Goal: Task Accomplishment & Management: Use online tool/utility

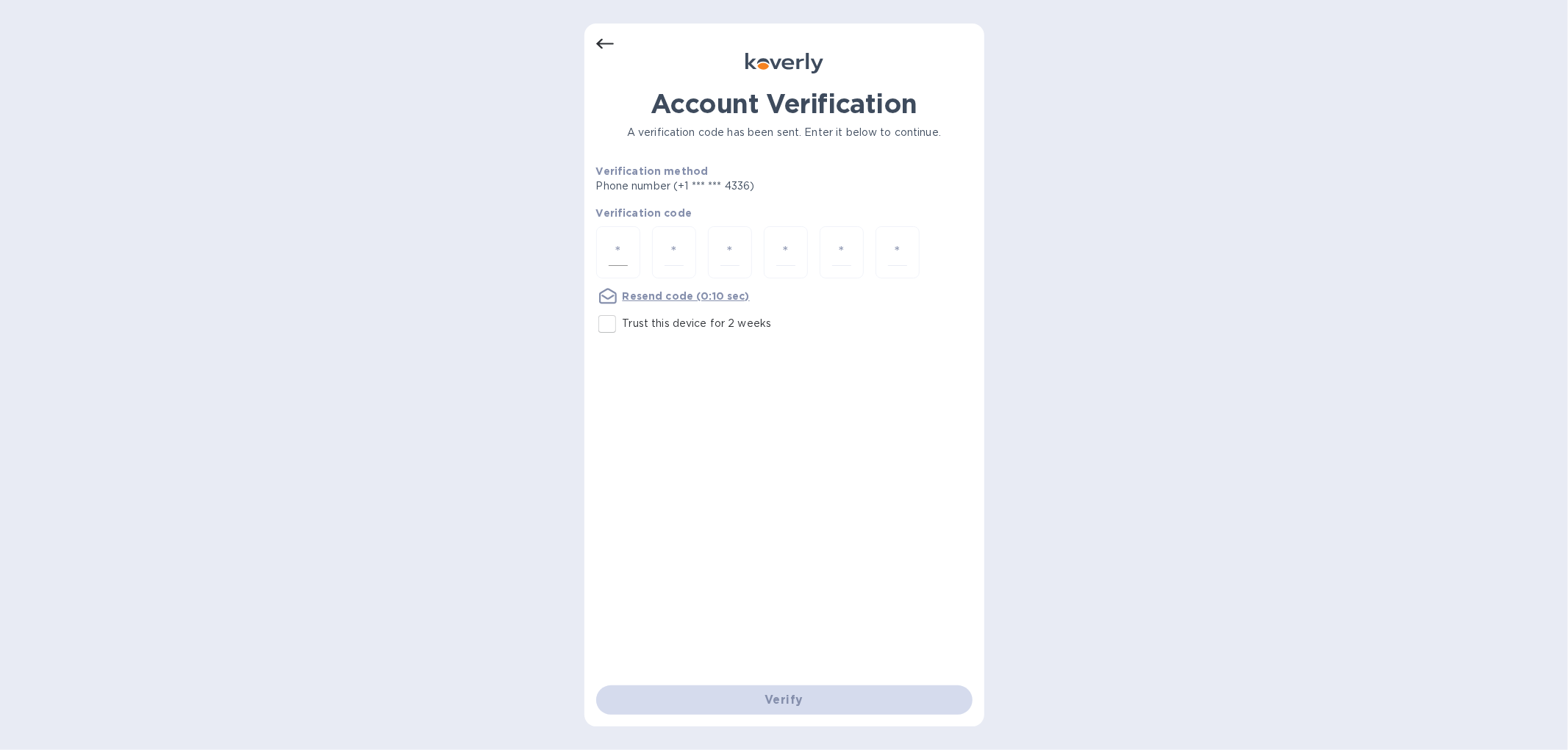
click at [611, 242] on input "number" at bounding box center [618, 252] width 19 height 27
click at [616, 238] on input "number" at bounding box center [618, 252] width 19 height 27
type input "8"
type input "6"
type input "7"
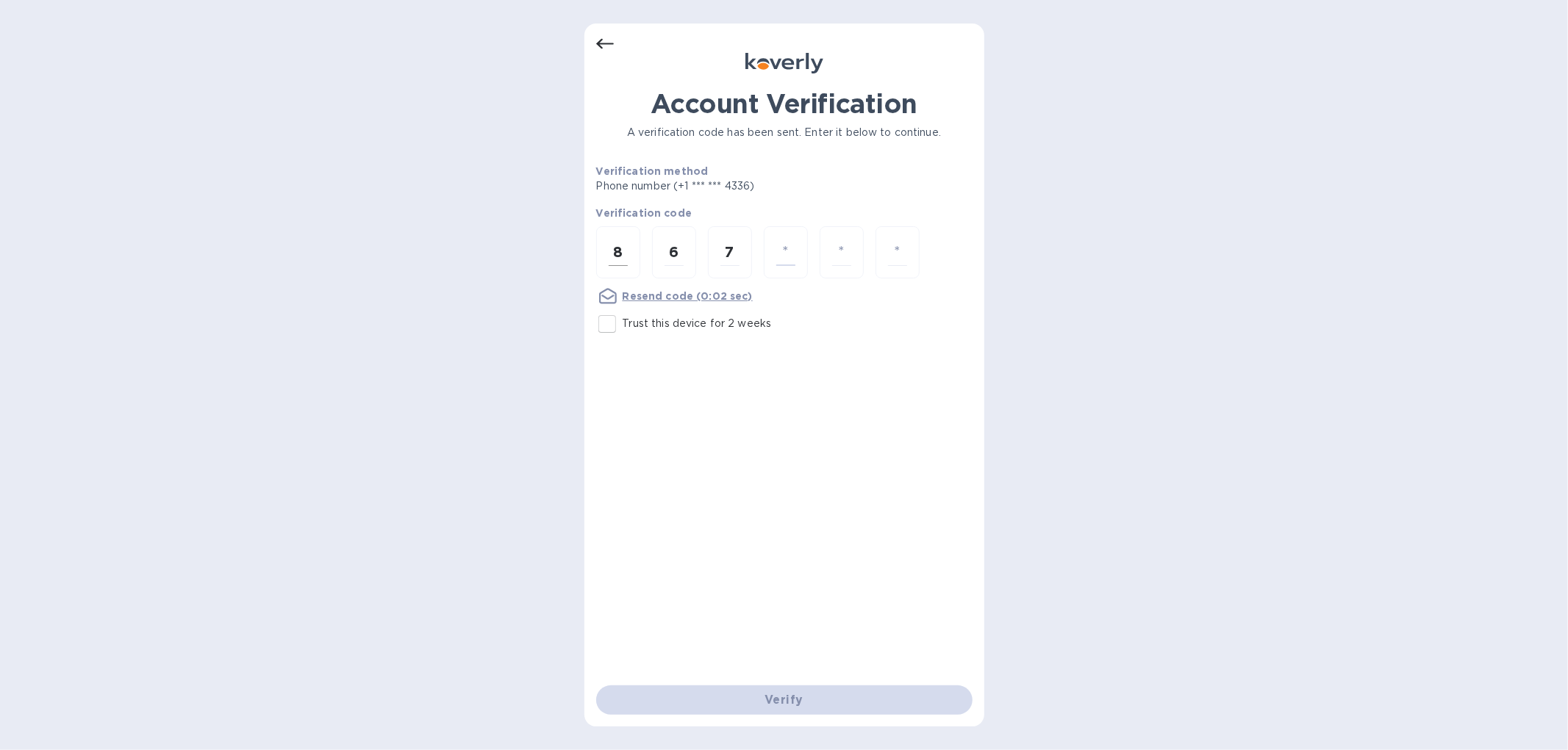
type input "1"
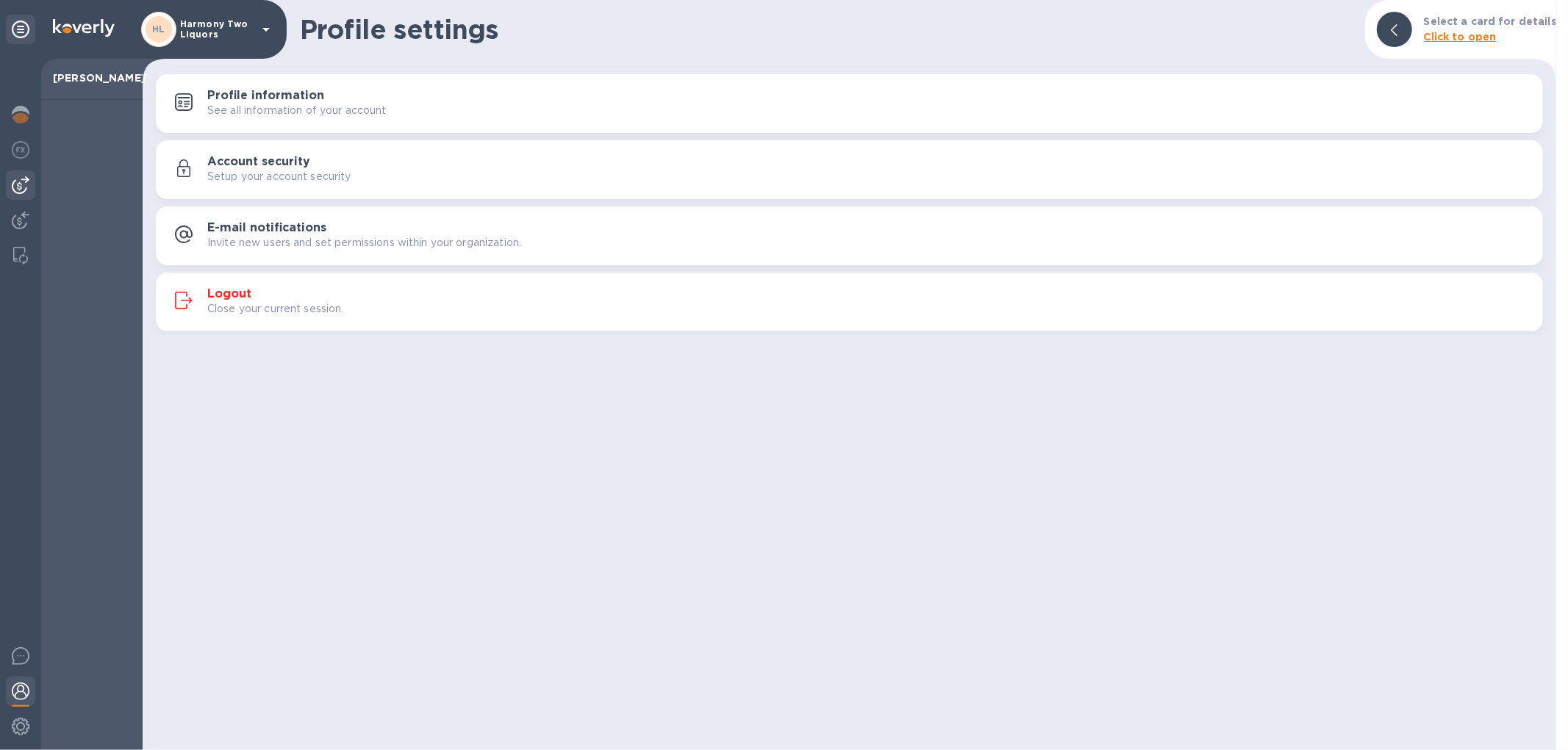
click at [24, 180] on img at bounding box center [21, 185] width 17 height 17
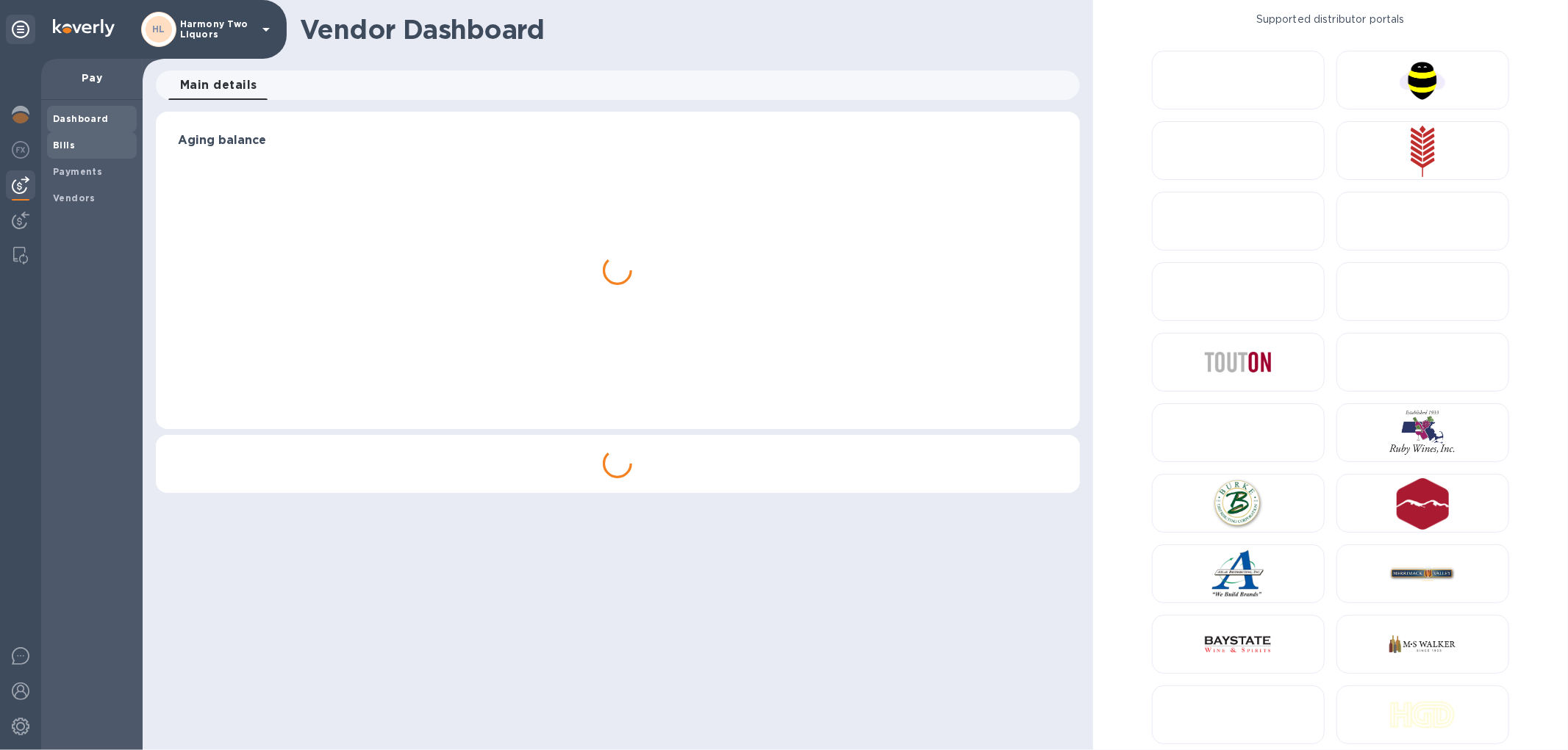
click at [77, 144] on span "Bills" at bounding box center [92, 145] width 78 height 15
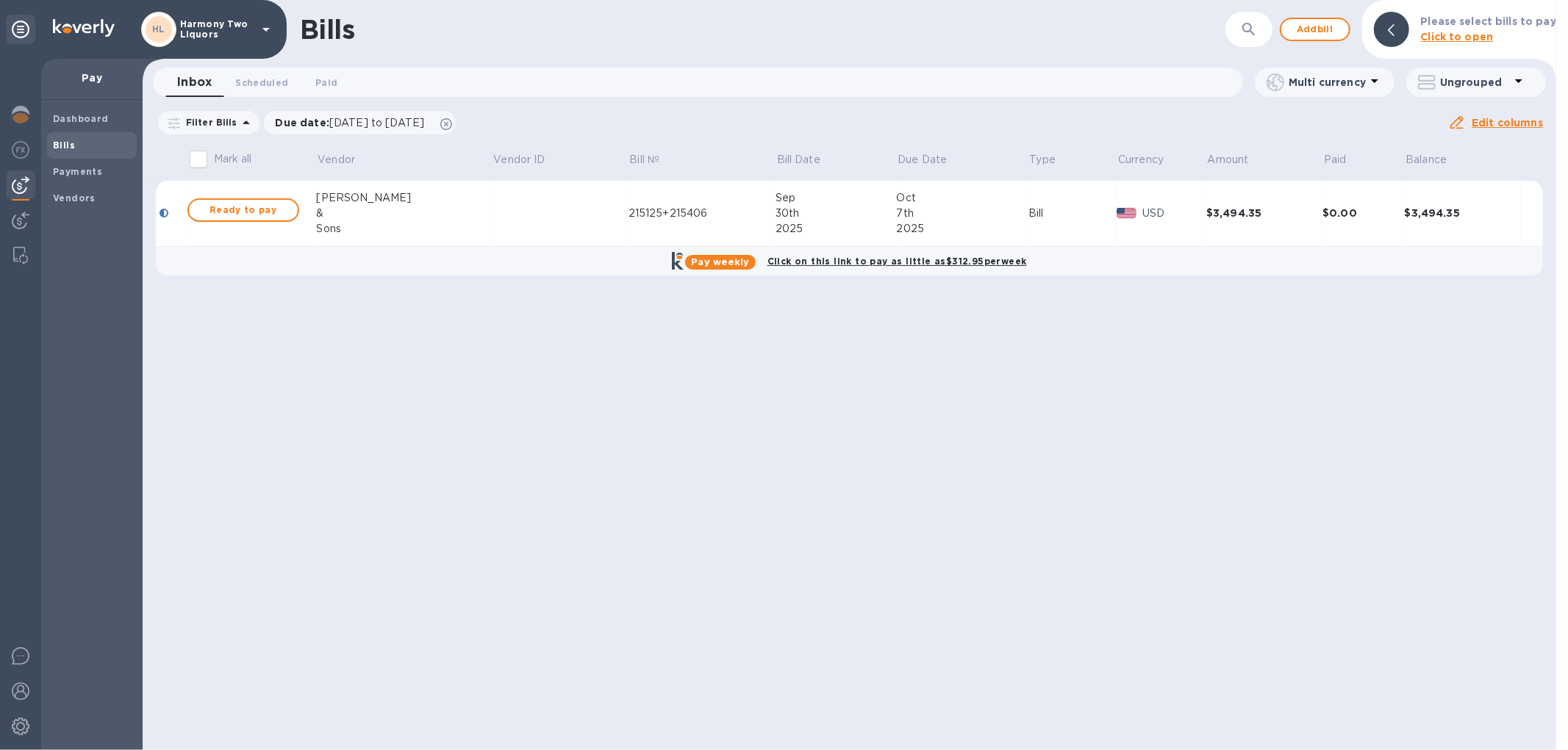
click at [497, 219] on td at bounding box center [560, 214] width 136 height 66
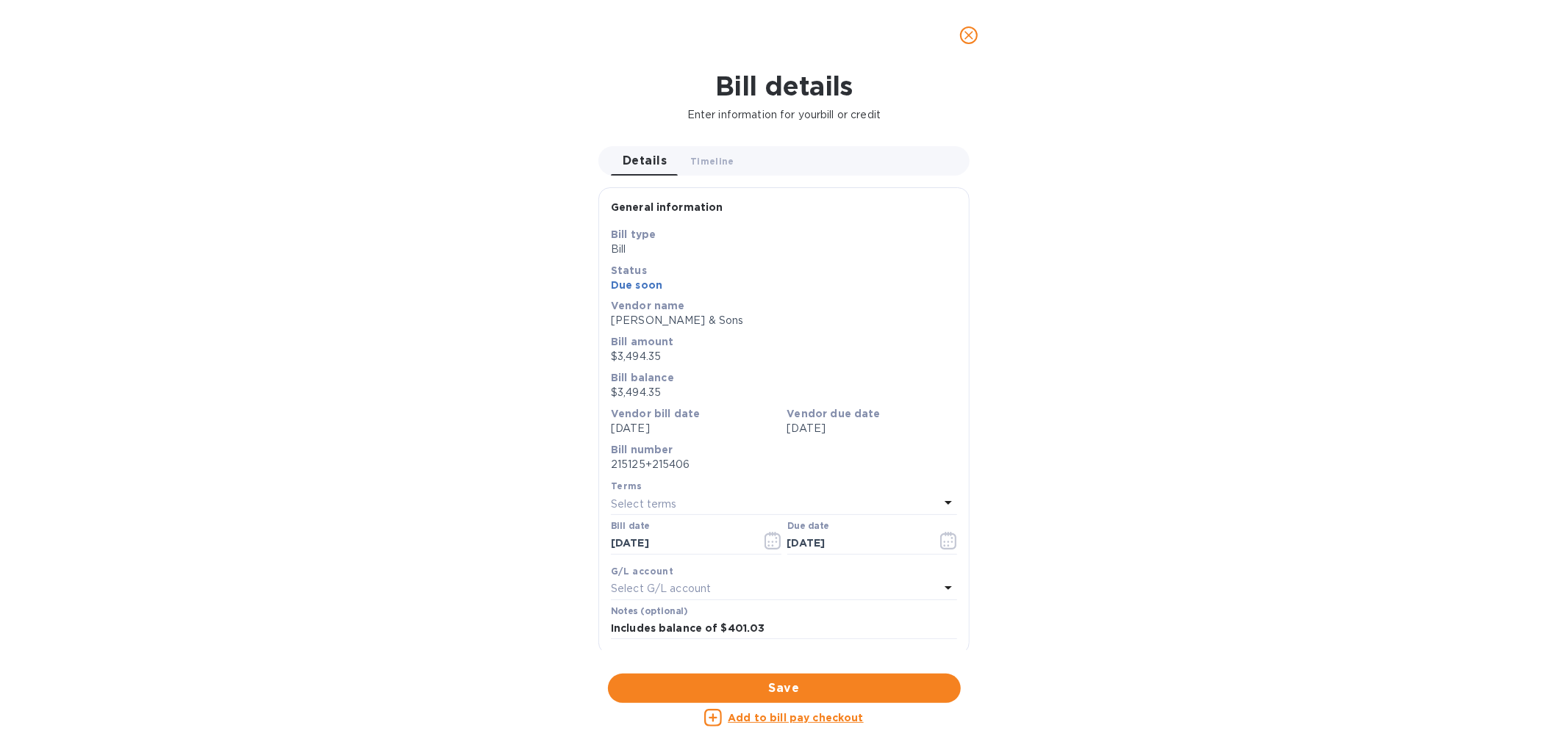
click at [967, 39] on icon "close" at bounding box center [968, 35] width 15 height 15
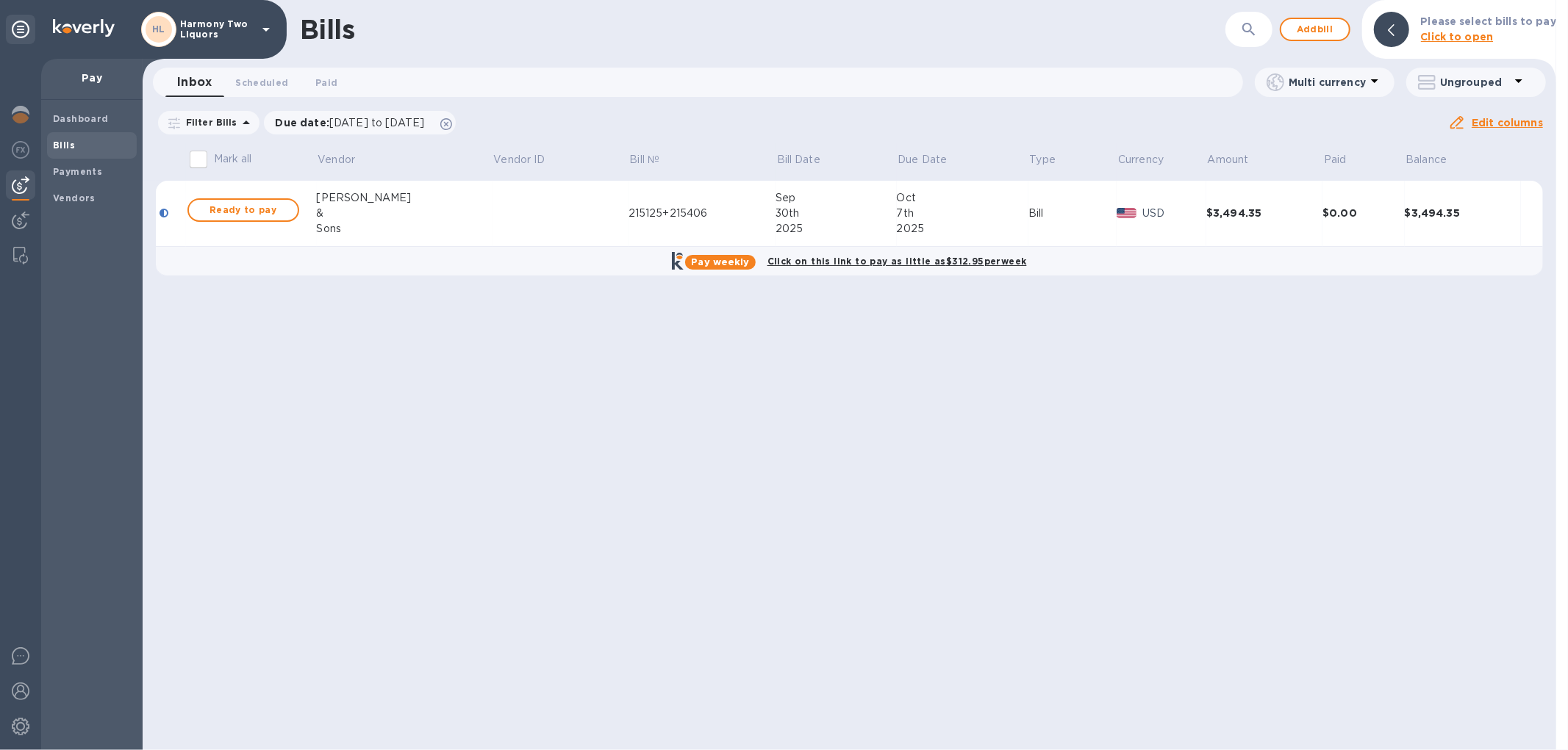
click at [329, 206] on div "&" at bounding box center [404, 214] width 175 height 16
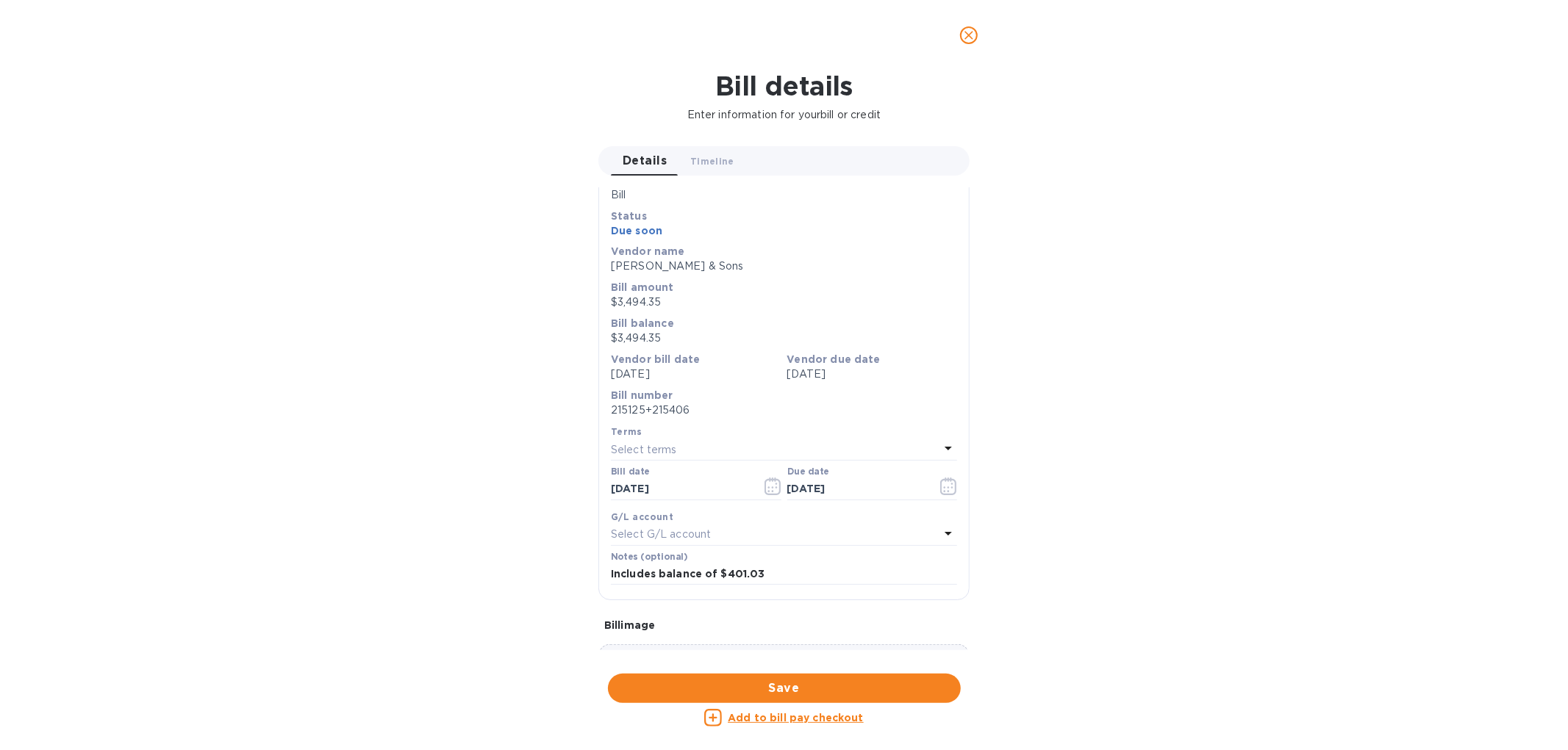
scroll to position [81, 0]
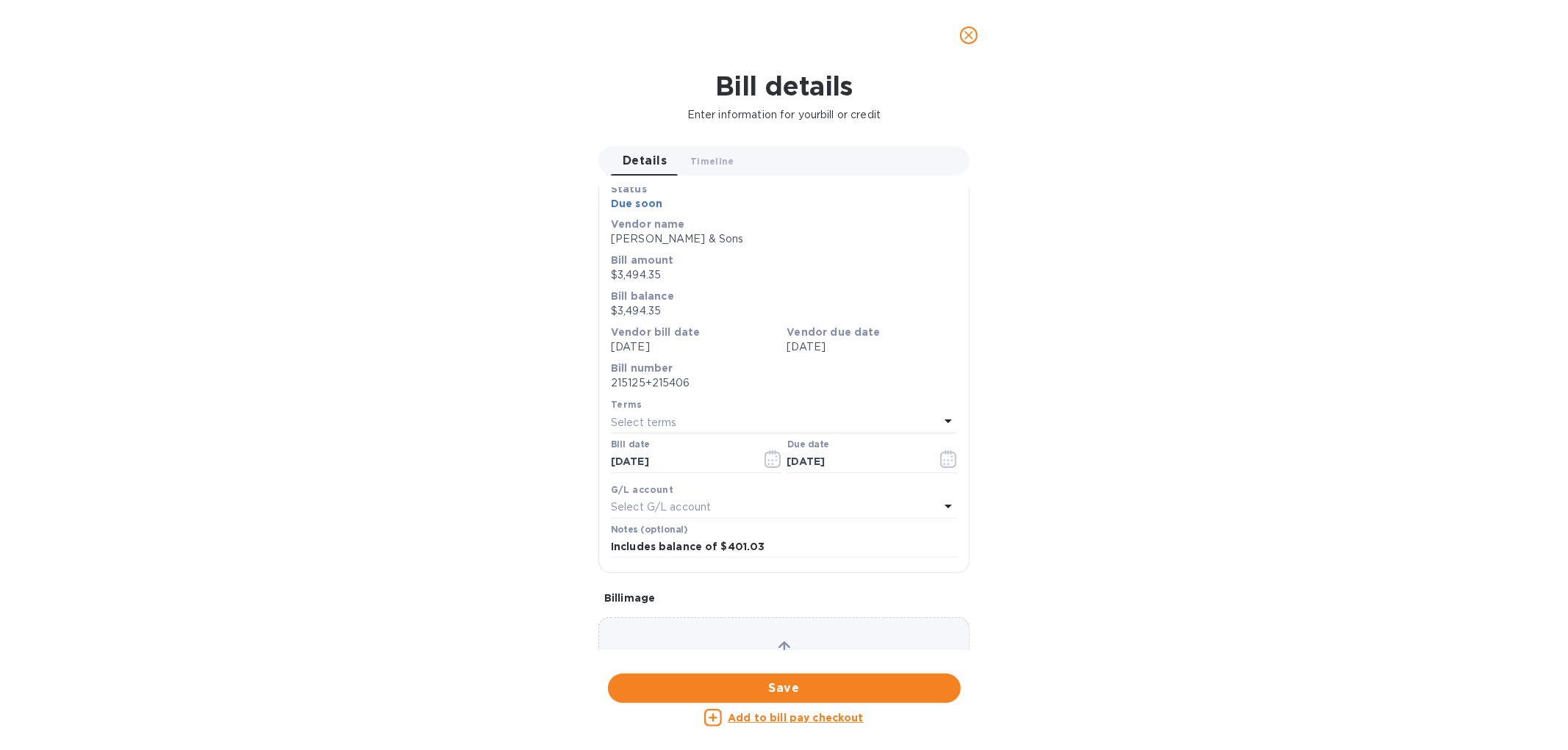
click at [971, 28] on icon "close" at bounding box center [968, 35] width 15 height 15
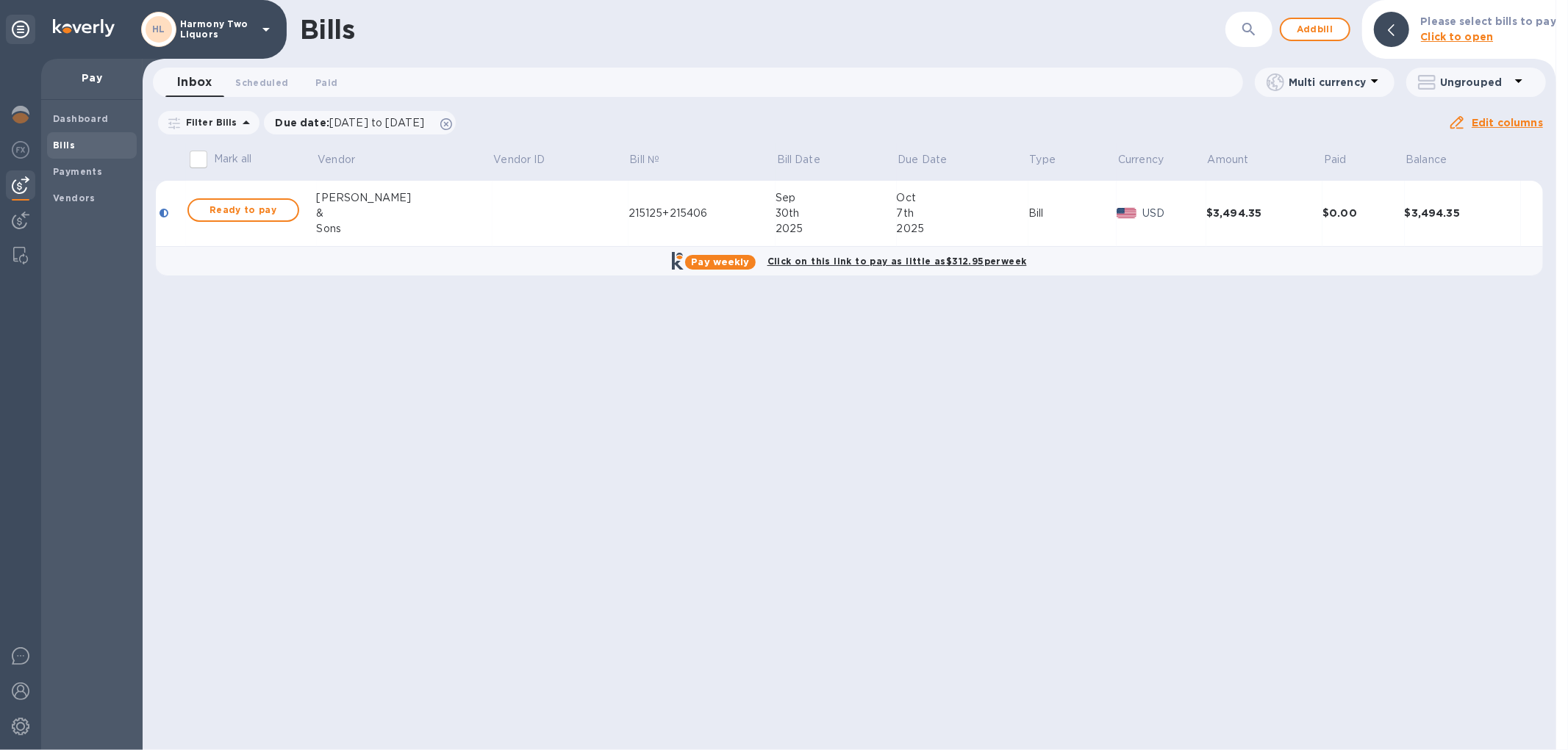
click at [179, 216] on td at bounding box center [171, 214] width 30 height 66
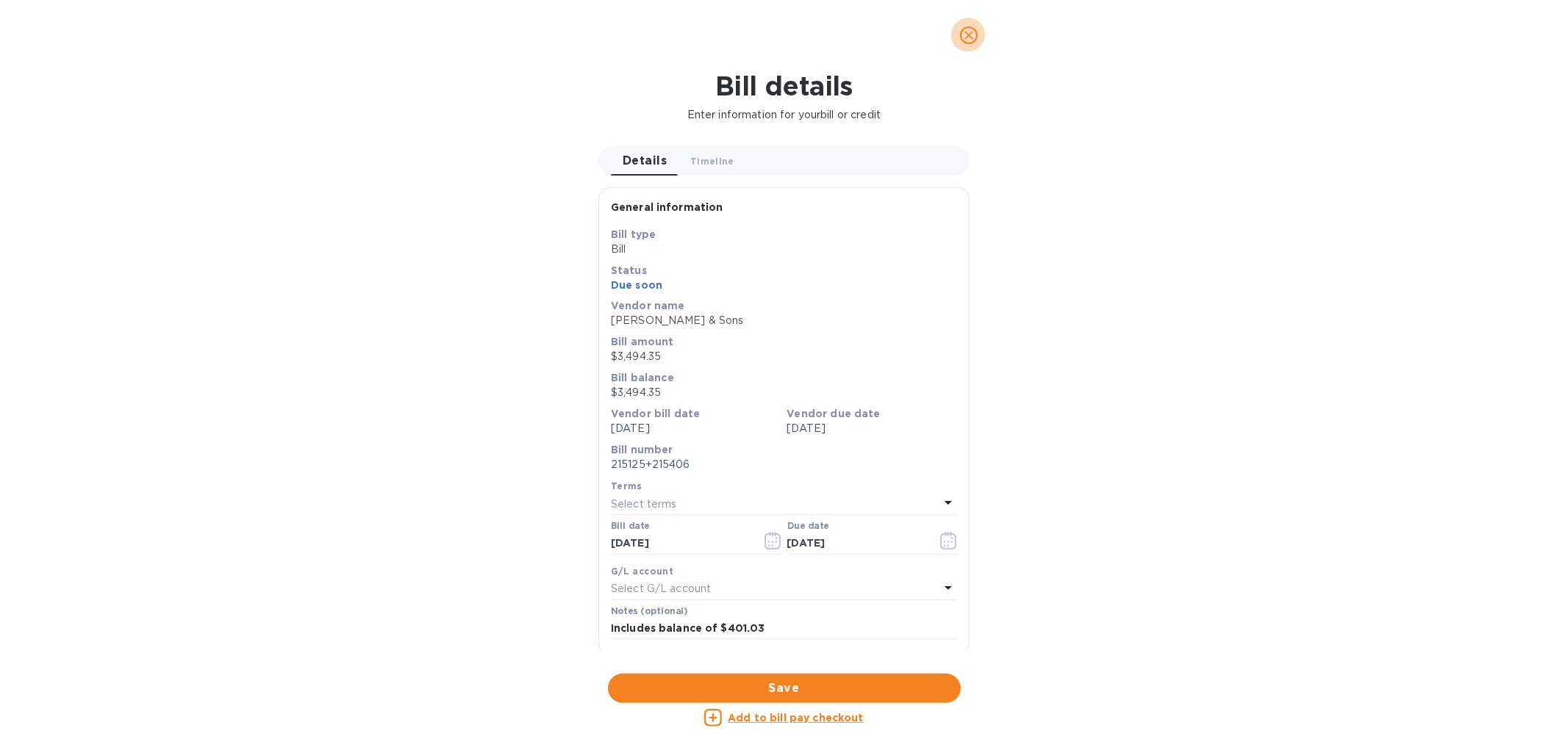
click at [959, 31] on button "close" at bounding box center [968, 35] width 36 height 36
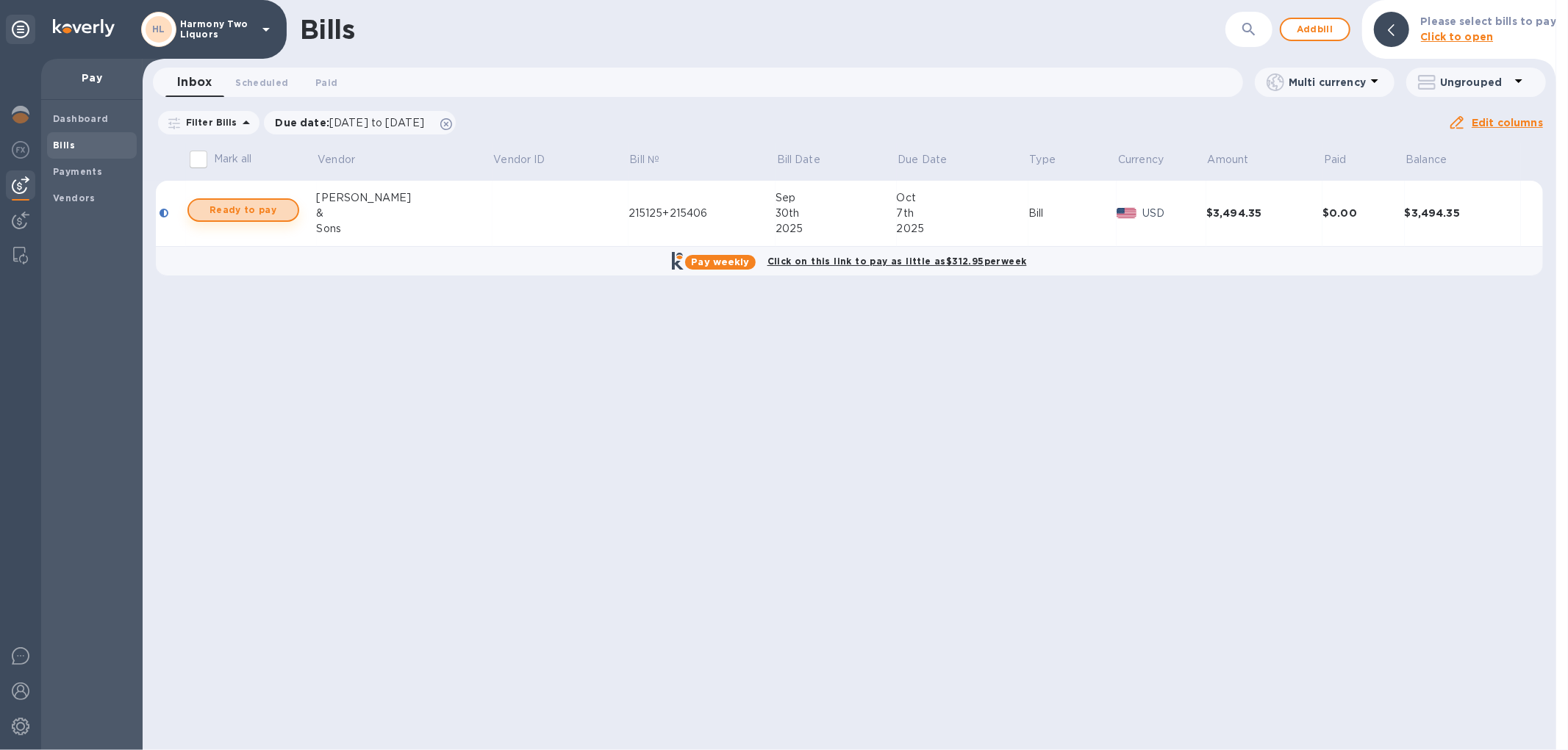
click at [258, 216] on span "Ready to pay" at bounding box center [243, 210] width 85 height 17
checkbox input "true"
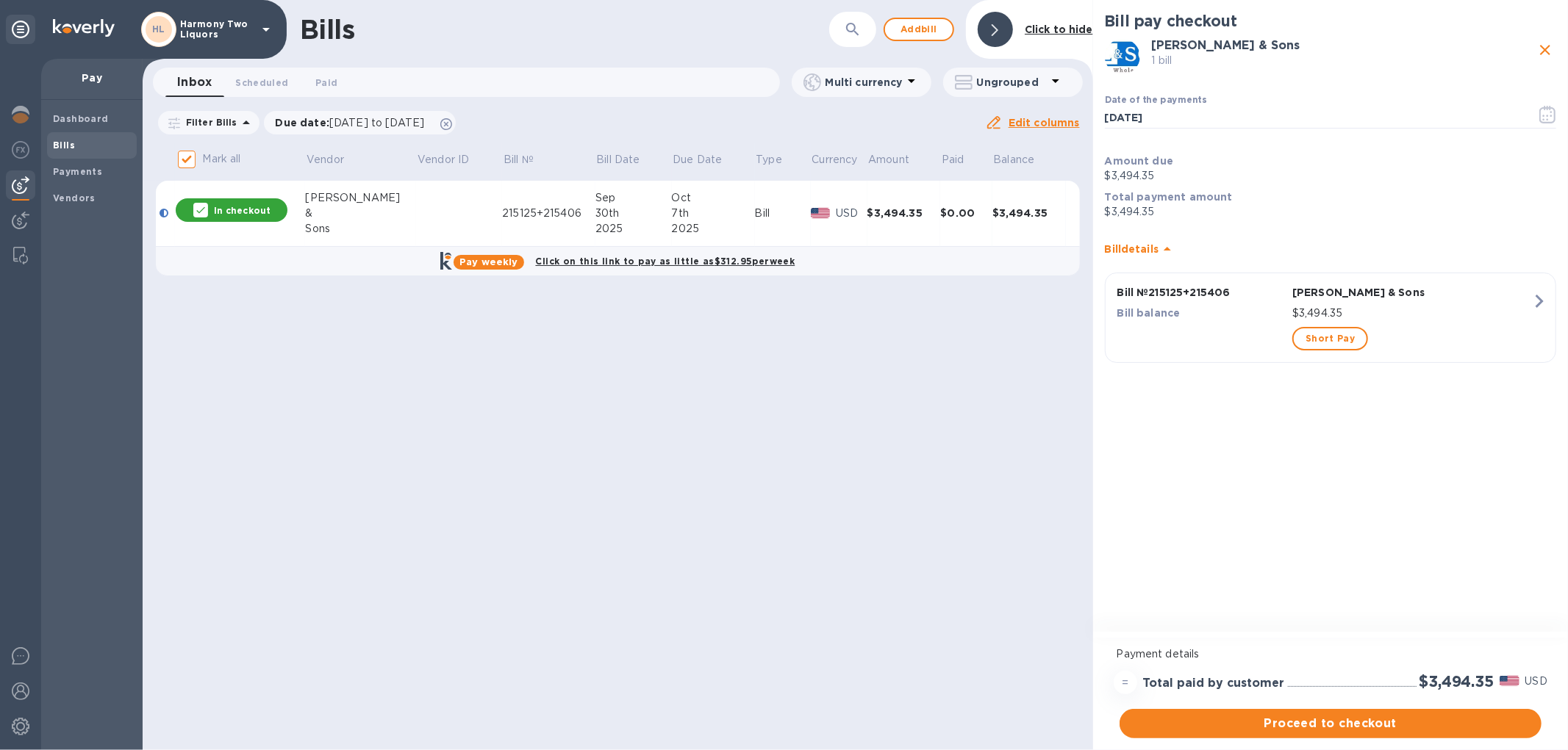
click at [1162, 247] on icon at bounding box center [1167, 249] width 17 height 17
click at [1162, 247] on icon at bounding box center [1167, 243] width 17 height 17
click at [1536, 310] on icon "button" at bounding box center [1539, 301] width 26 height 26
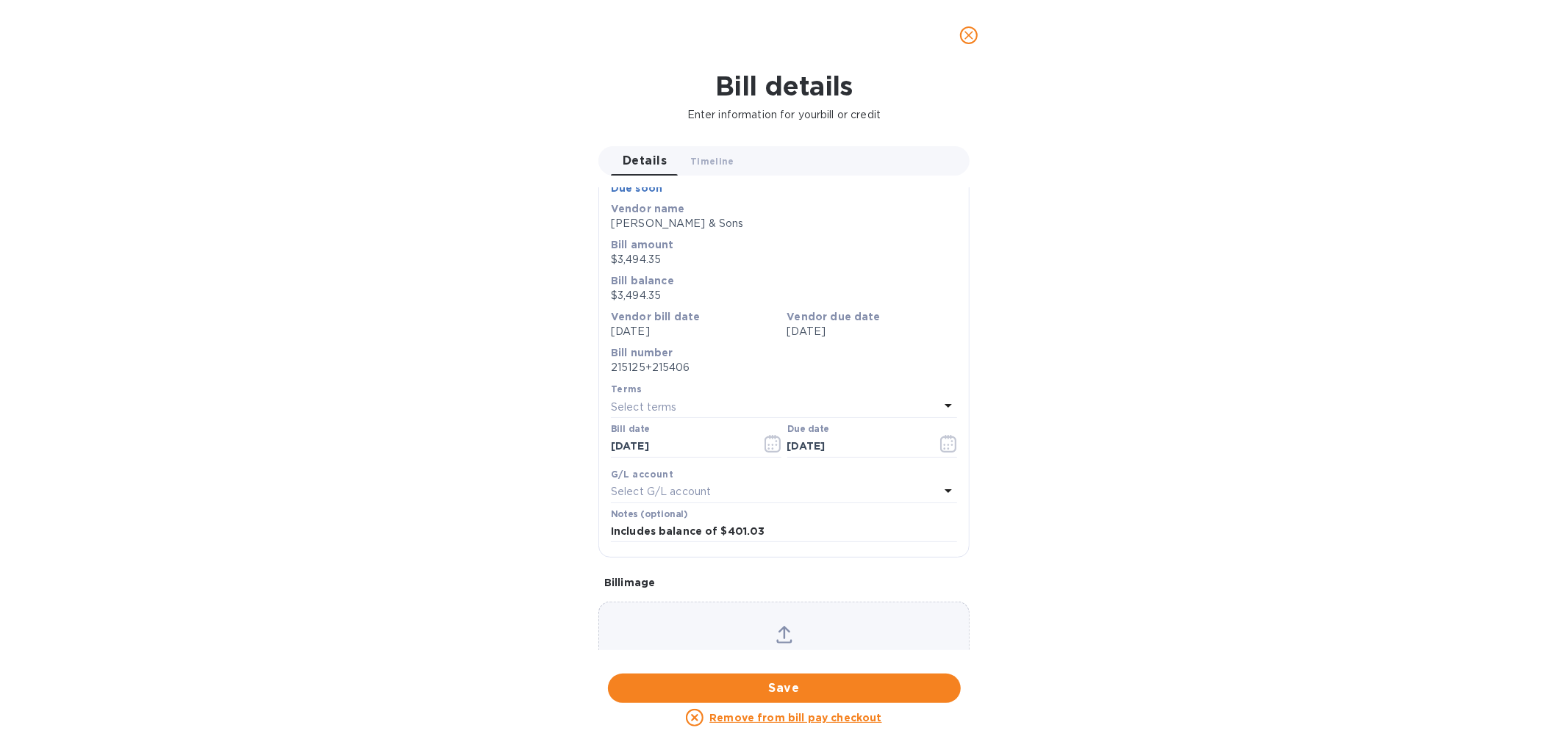
scroll to position [72, 0]
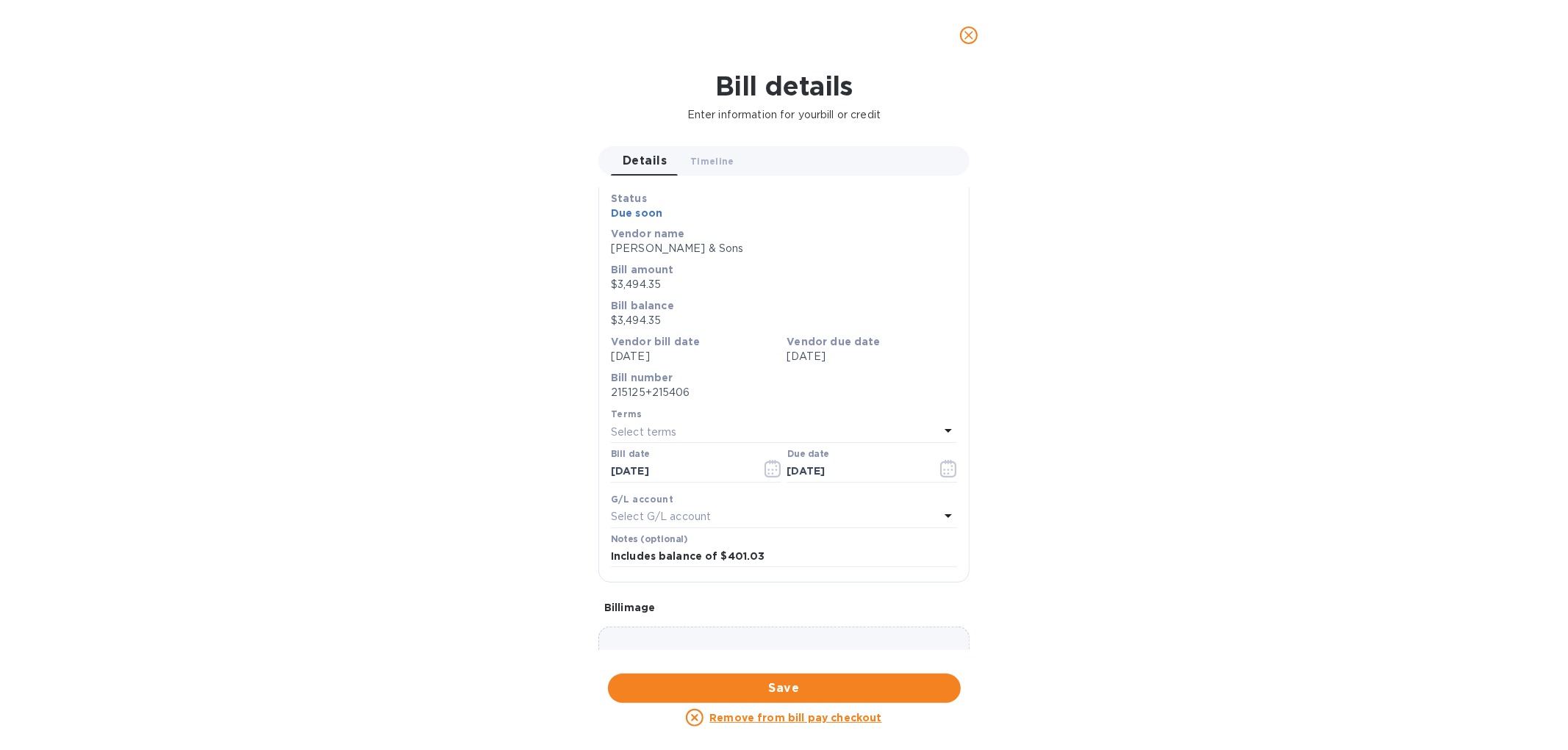
click at [967, 45] on button "close" at bounding box center [968, 35] width 36 height 36
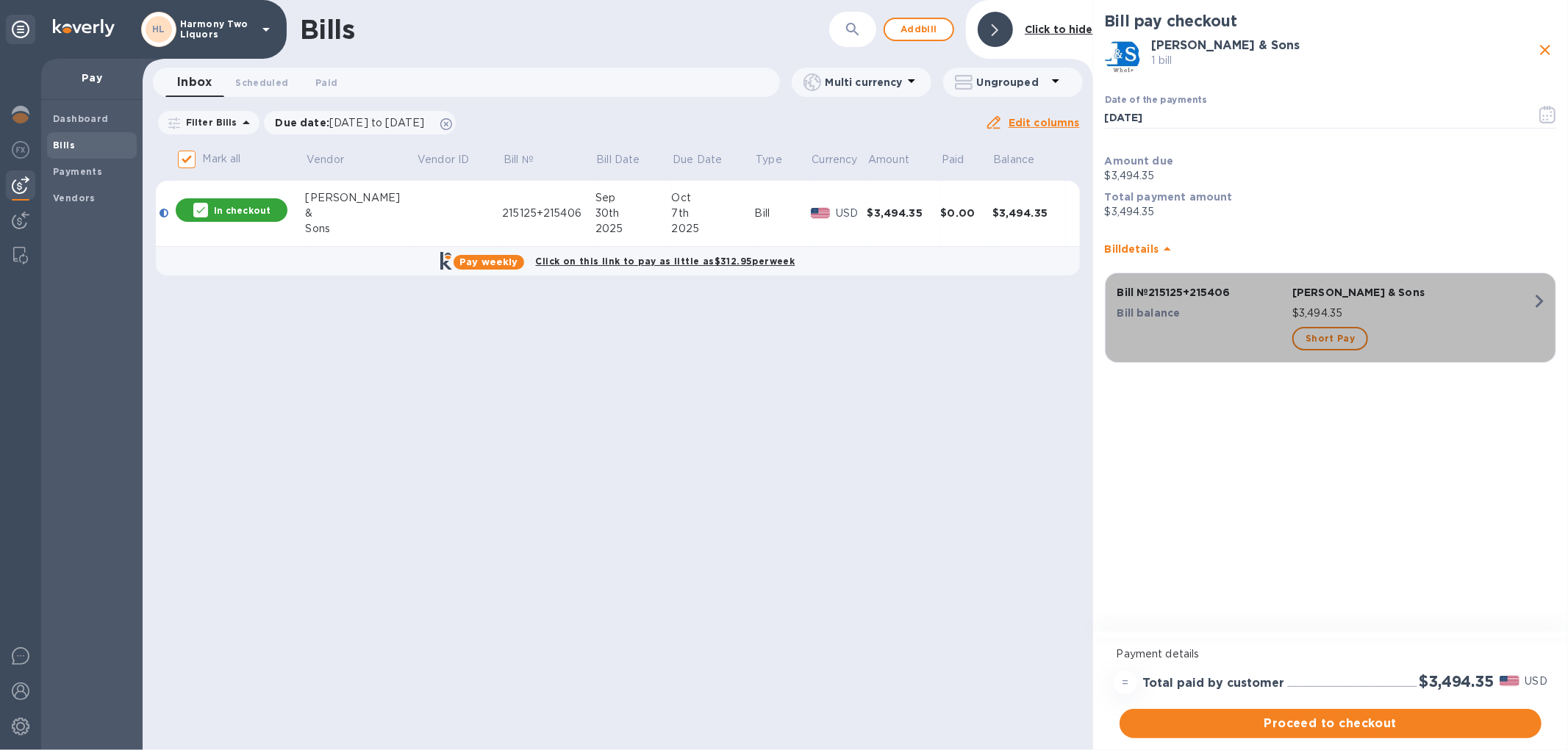
click at [1431, 324] on div "Short Pay" at bounding box center [1412, 338] width 246 height 29
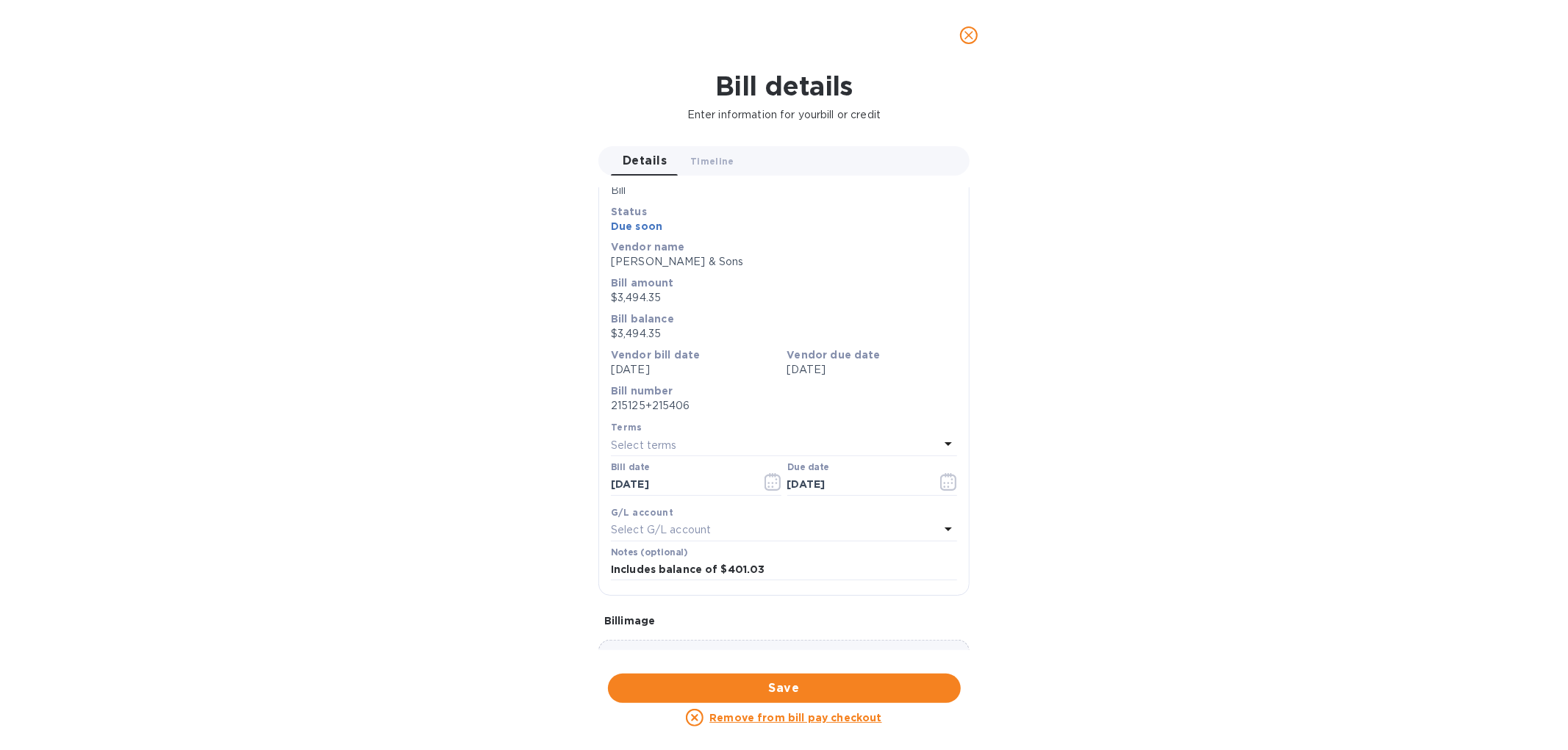
scroll to position [154, 0]
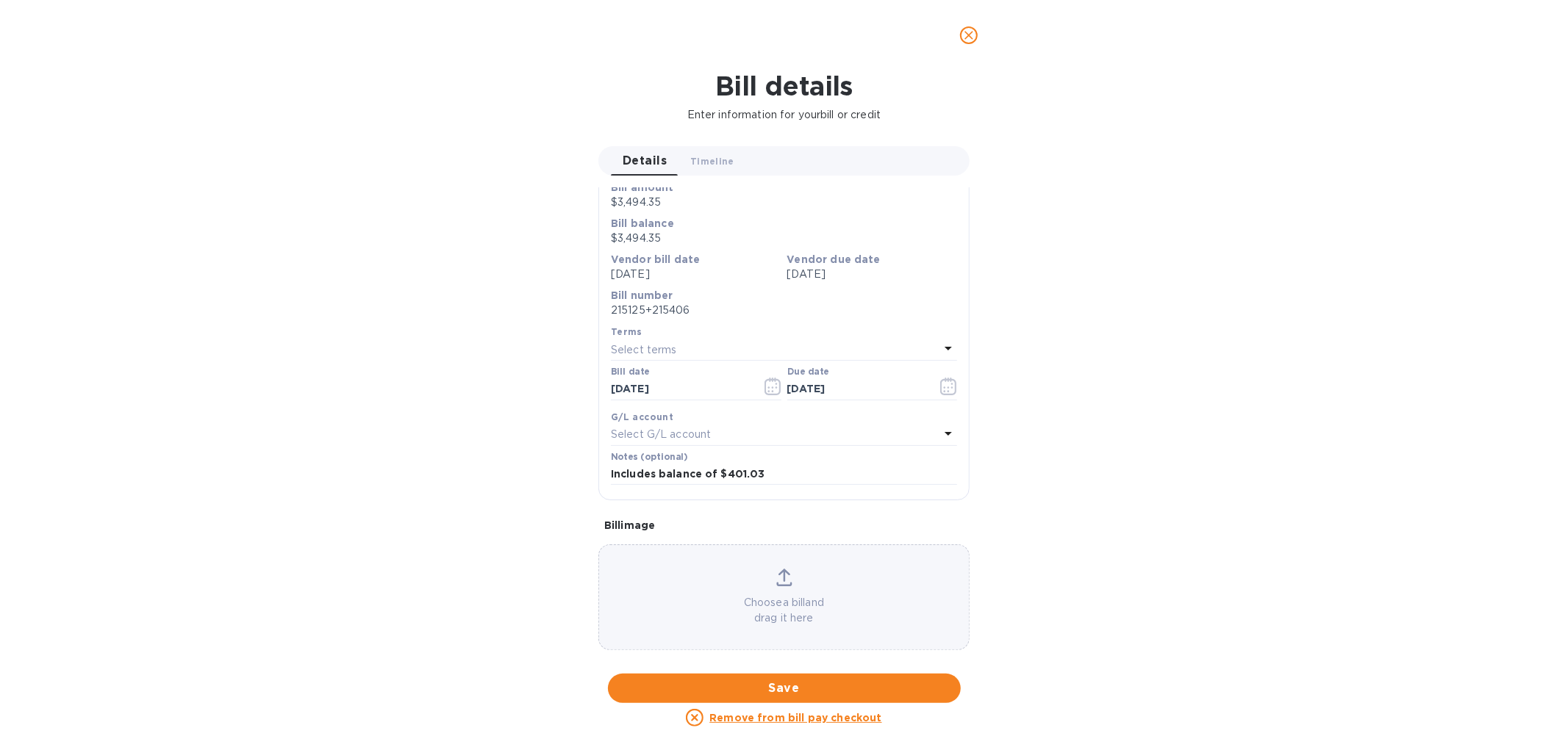
click at [707, 305] on p "215125+215406" at bounding box center [784, 310] width 346 height 16
click at [669, 345] on p "Select terms" at bounding box center [644, 351] width 66 height 16
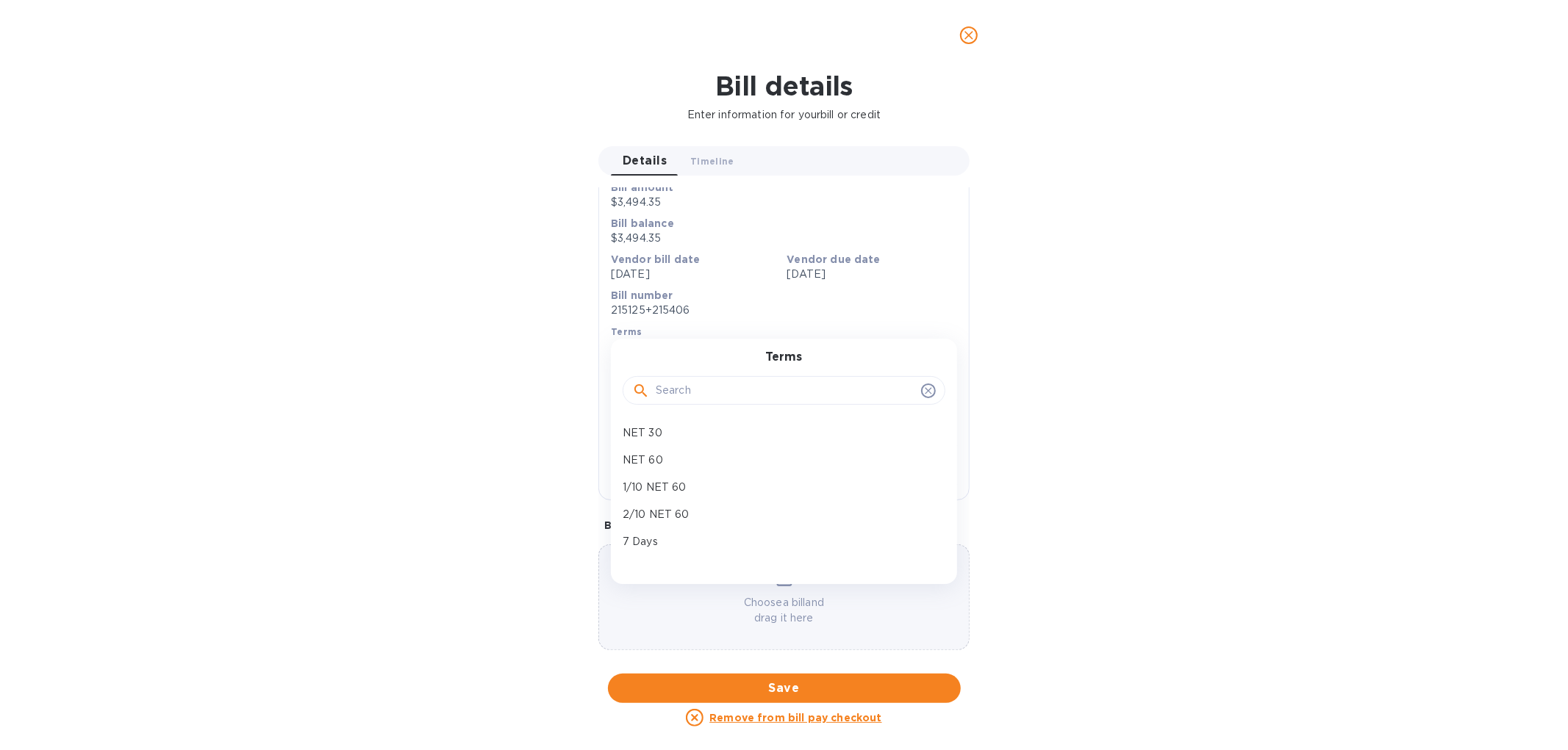
click at [1236, 265] on div "Bill details Enter information for your bill or credit Details 0 Timeline 0 Gen…" at bounding box center [784, 410] width 1568 height 680
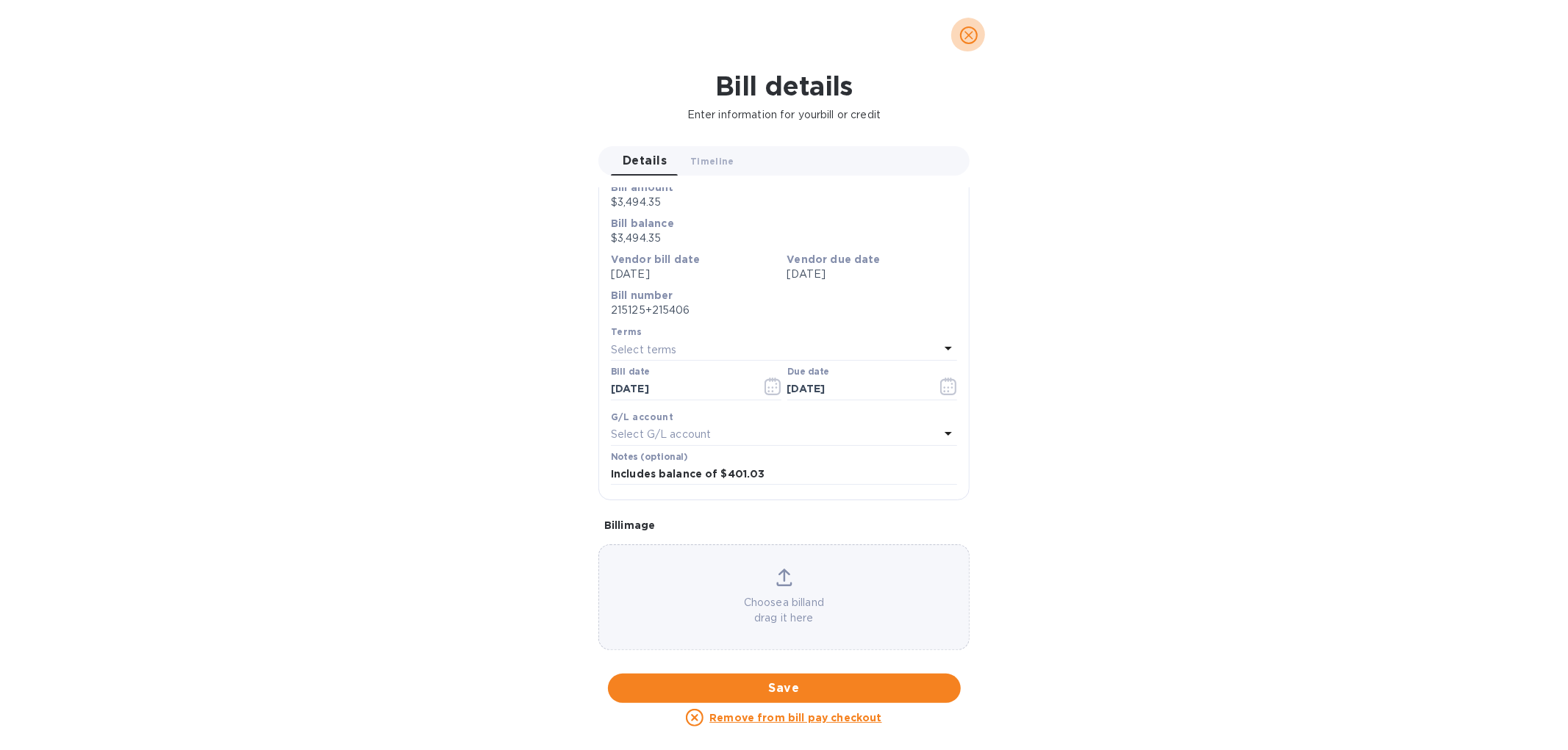
click at [963, 42] on icon "close" at bounding box center [968, 35] width 15 height 15
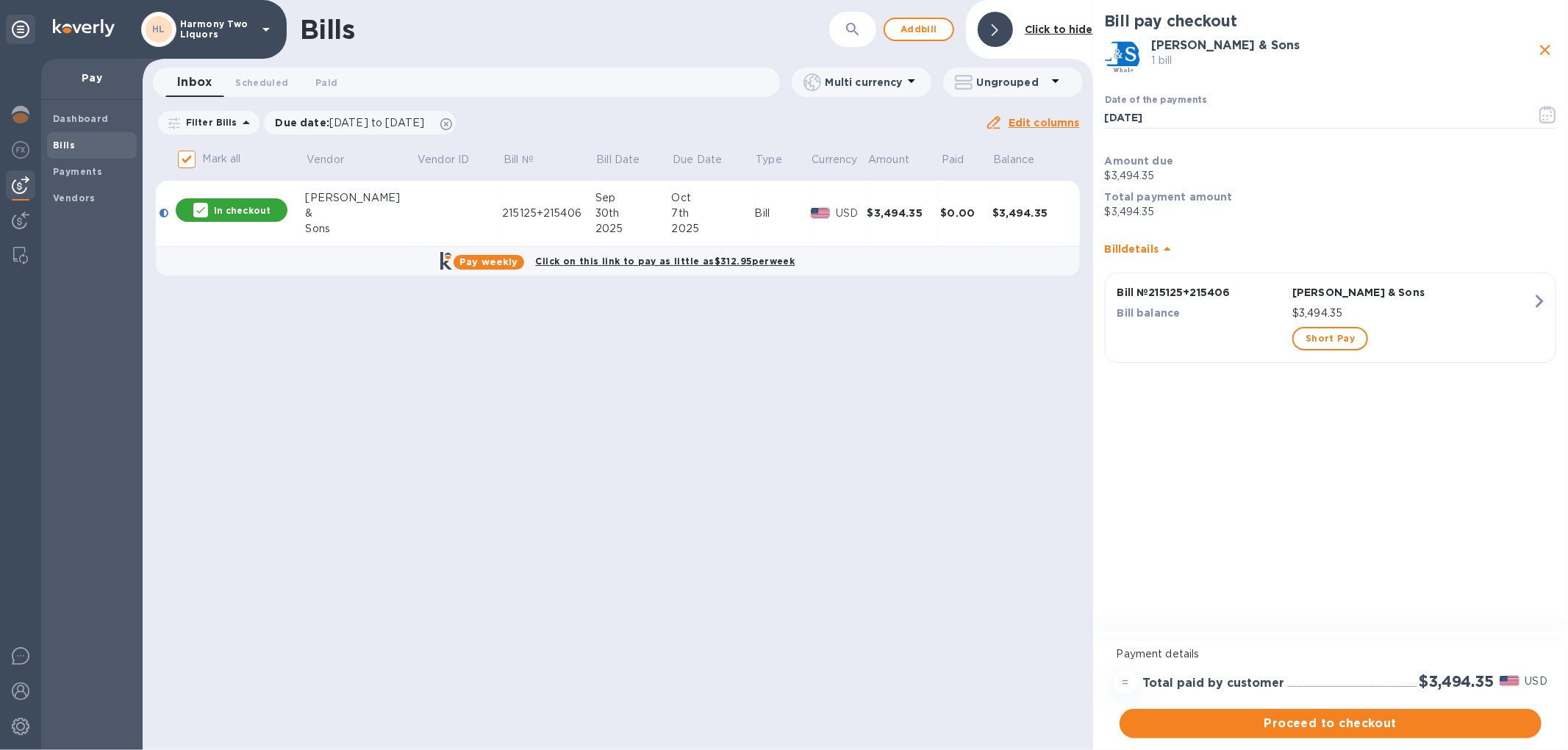
click at [1176, 206] on p "$3,494.35" at bounding box center [1329, 212] width 451 height 16
click at [810, 230] on td "USD" at bounding box center [839, 214] width 57 height 66
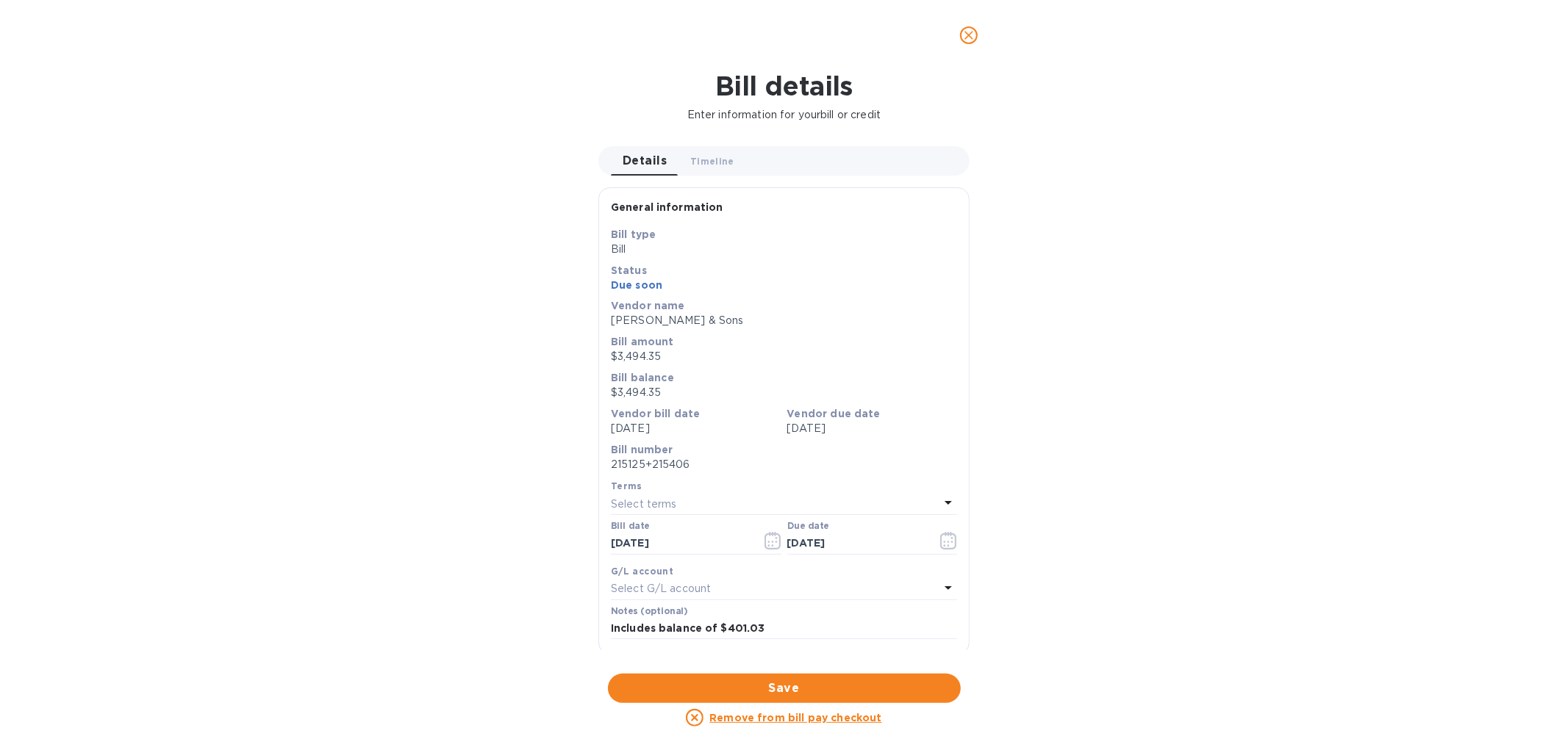
scroll to position [81, 0]
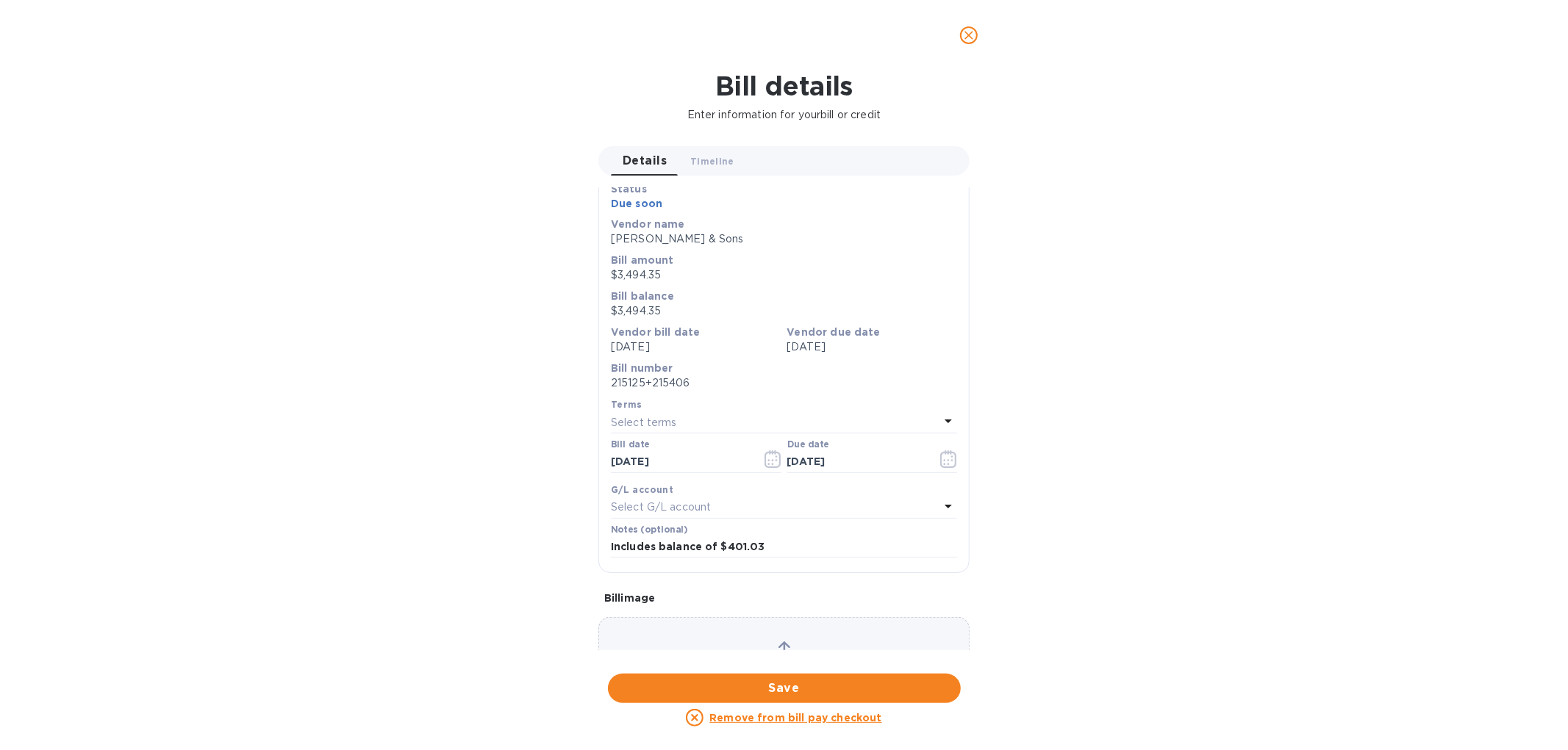
click at [685, 512] on p "Select G/L account" at bounding box center [660, 508] width 100 height 16
click at [690, 497] on div "Accounts No options" at bounding box center [784, 568] width 346 height 143
click at [692, 482] on div "G/L account" at bounding box center [784, 489] width 346 height 16
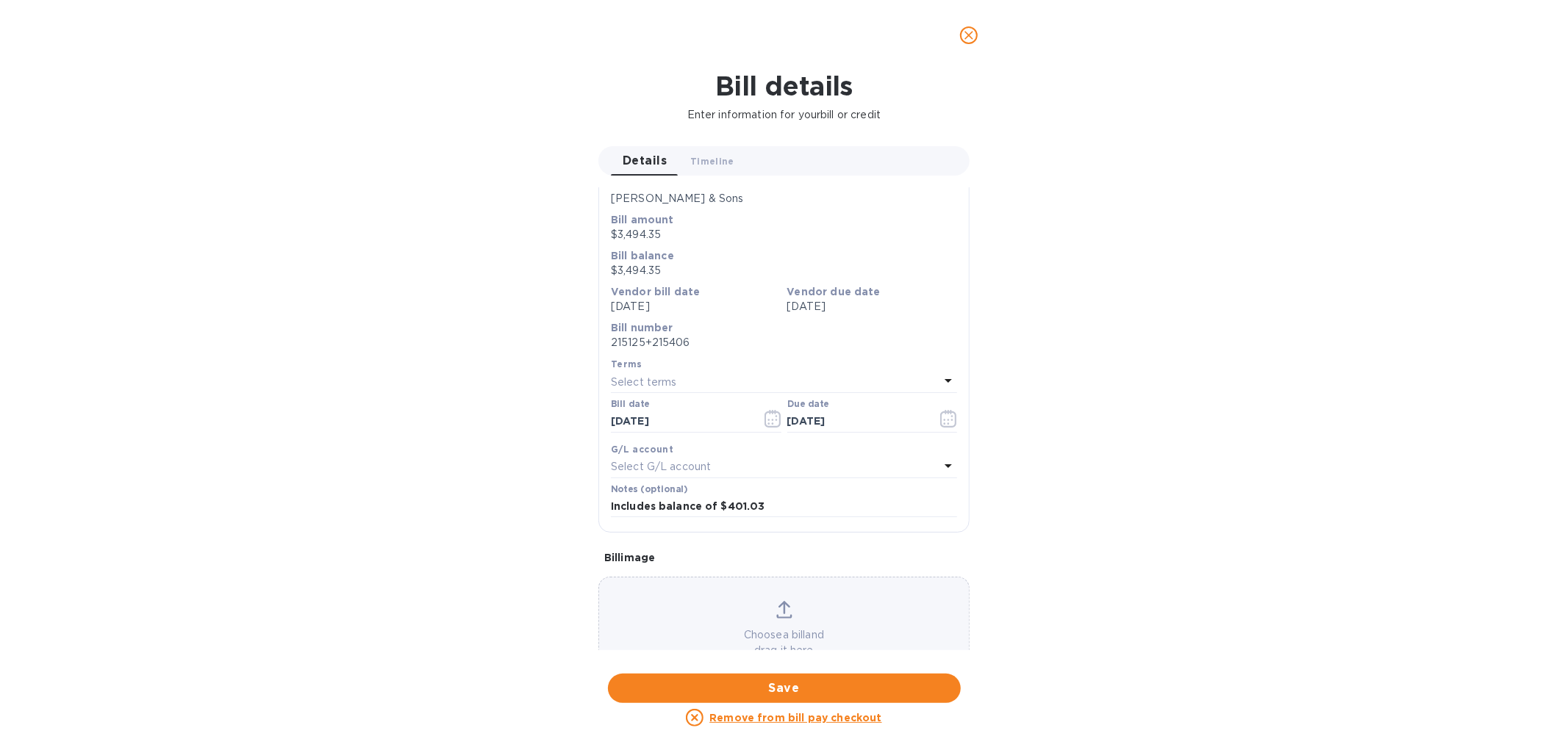
scroll to position [154, 0]
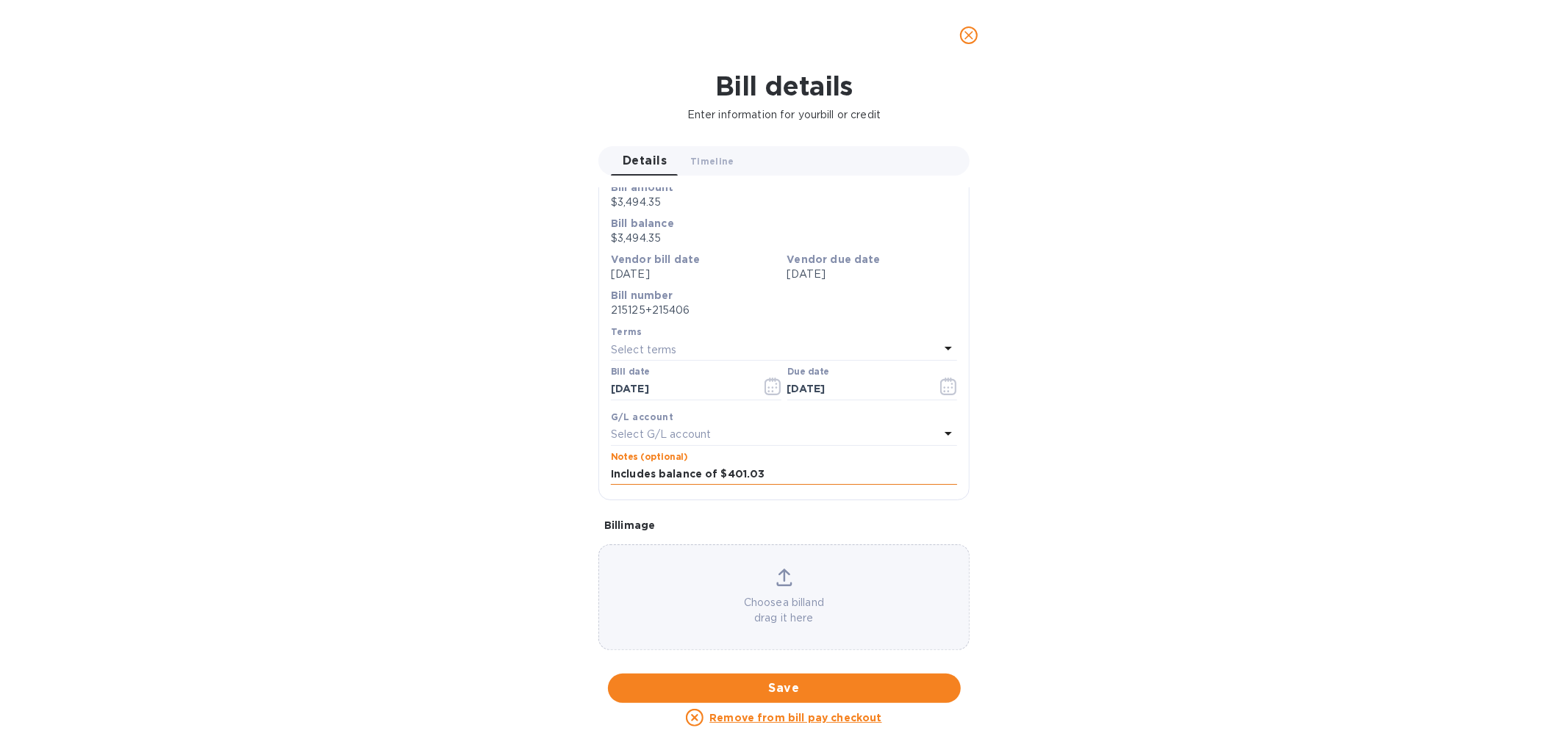
click at [784, 470] on input "Includes balance of $401.03" at bounding box center [784, 474] width 346 height 22
drag, startPoint x: 803, startPoint y: 474, endPoint x: 576, endPoint y: 448, distance: 228.5
click at [576, 448] on div "Bill details Enter information for your bill or credit Details 0 Timeline 0 Gen…" at bounding box center [784, 410] width 1568 height 680
click at [769, 453] on div "Notes (optional)" at bounding box center [784, 468] width 346 height 34
click at [961, 28] on icon "close" at bounding box center [968, 35] width 15 height 15
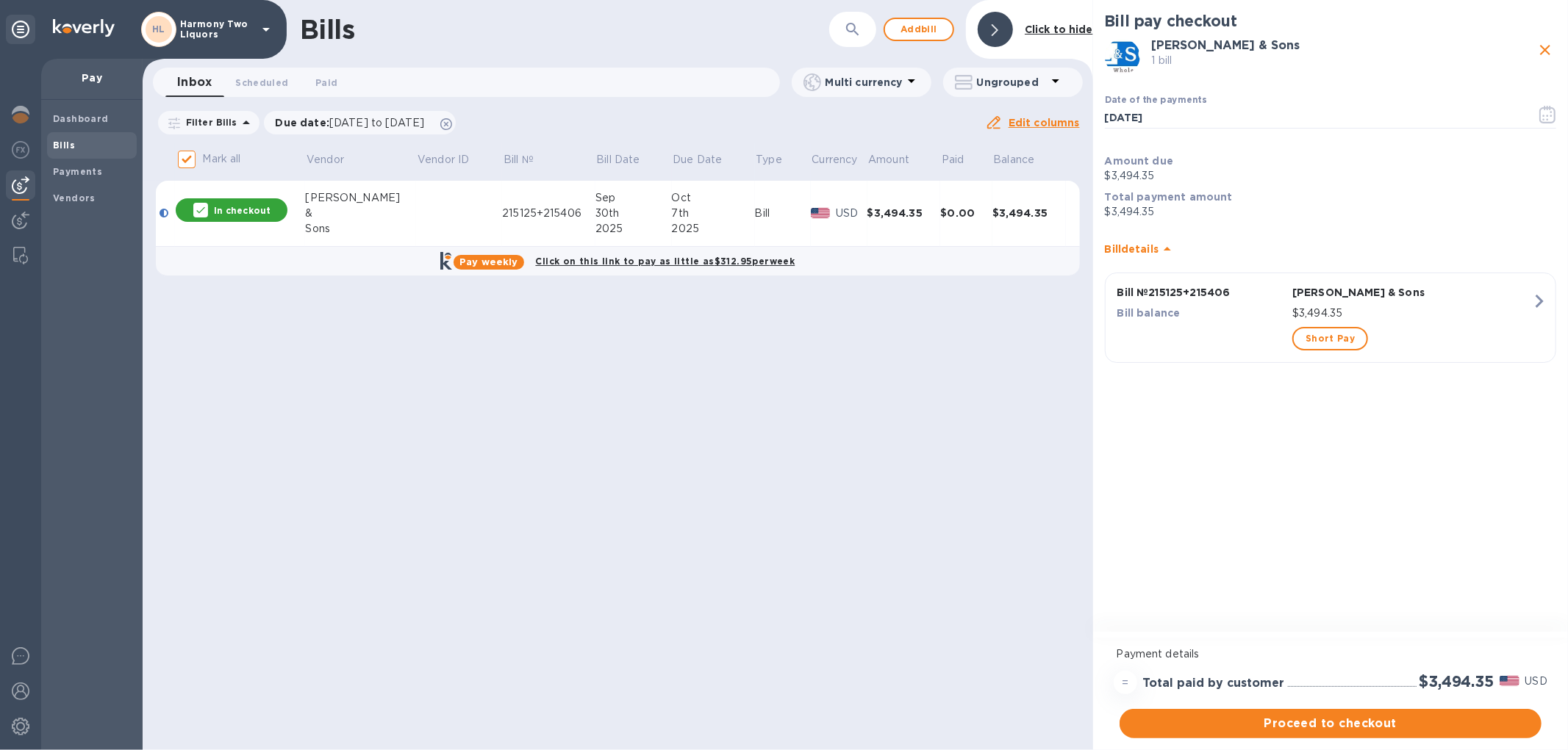
click at [1327, 325] on div "Short Pay" at bounding box center [1412, 338] width 246 height 29
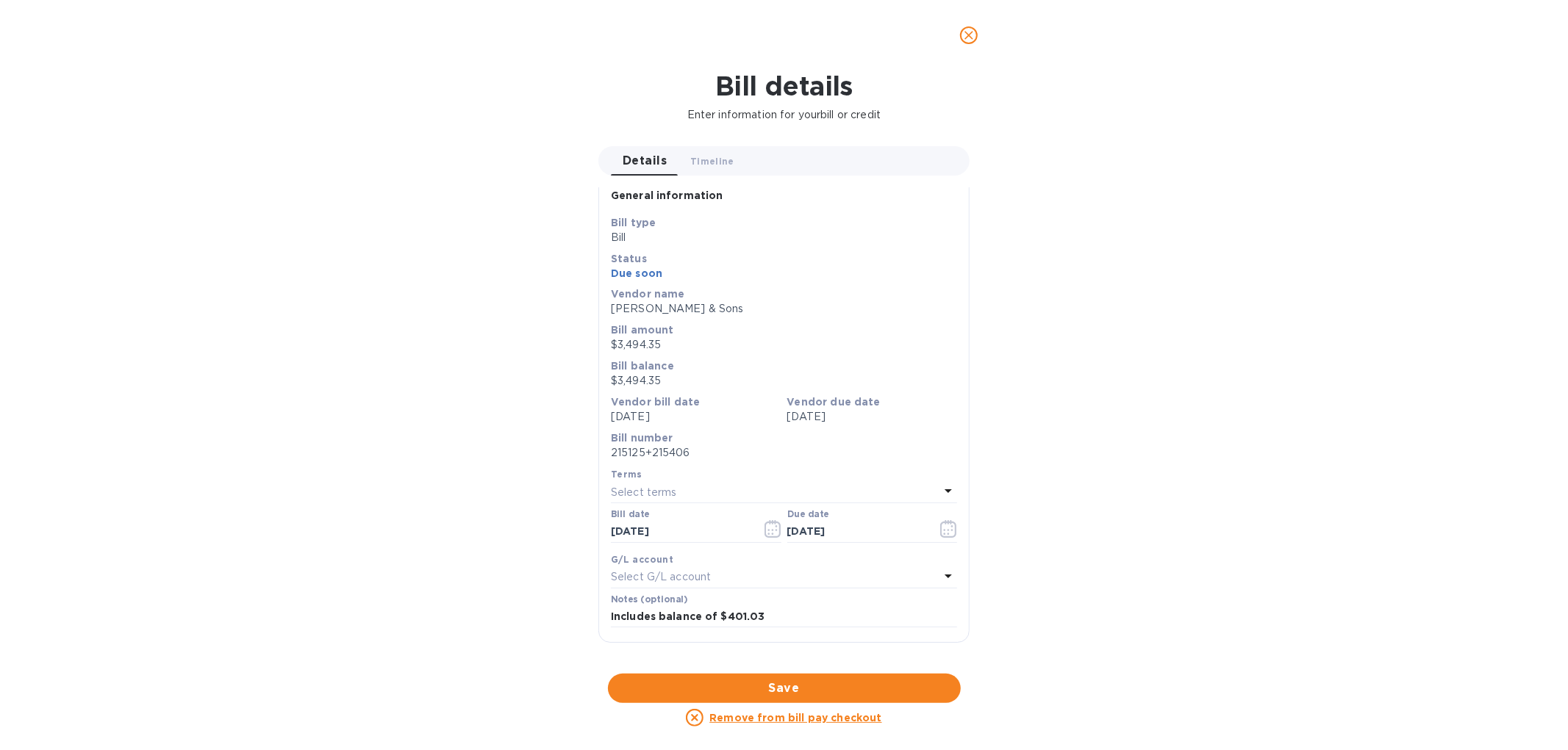
scroll to position [0, 0]
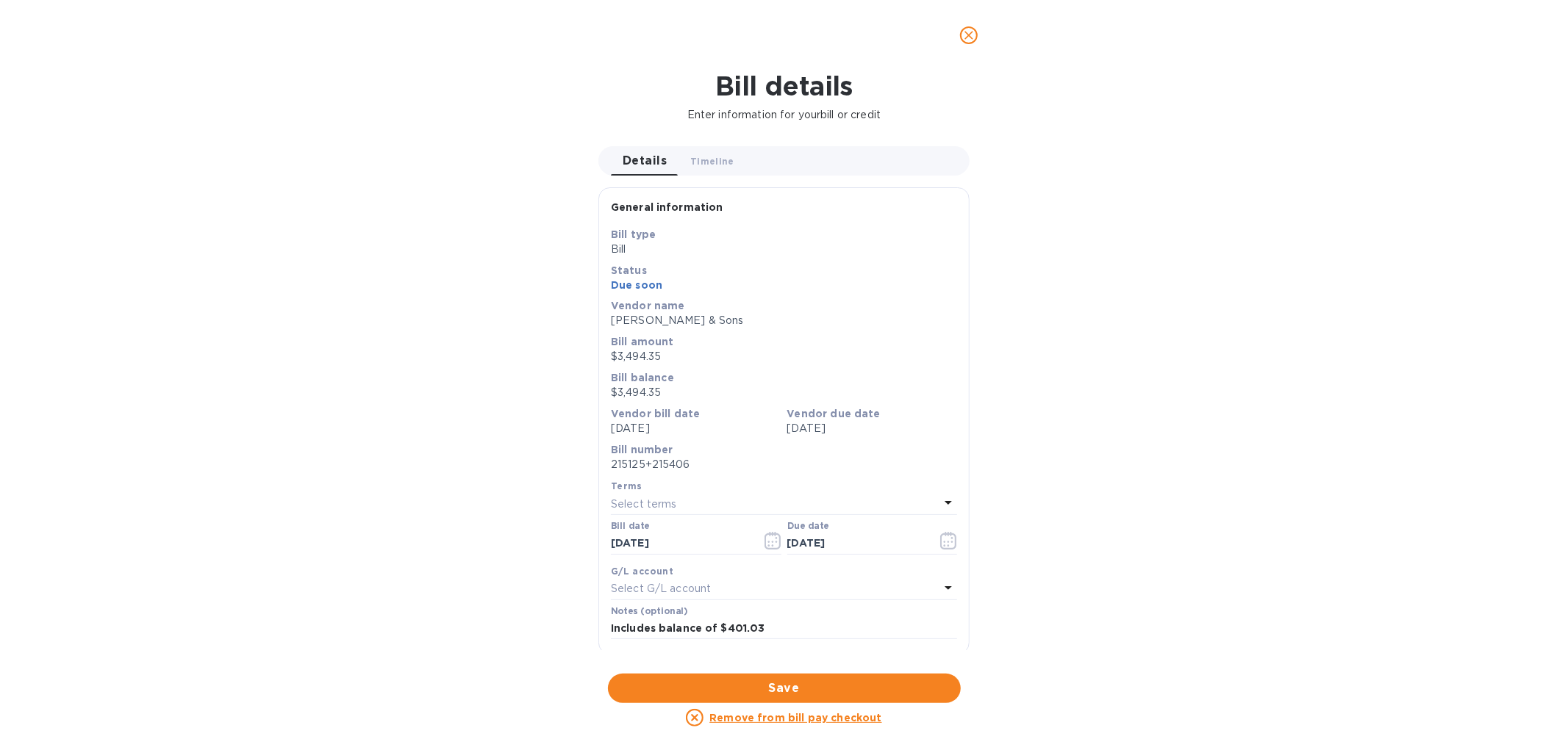
click at [968, 42] on icon "close" at bounding box center [968, 35] width 15 height 15
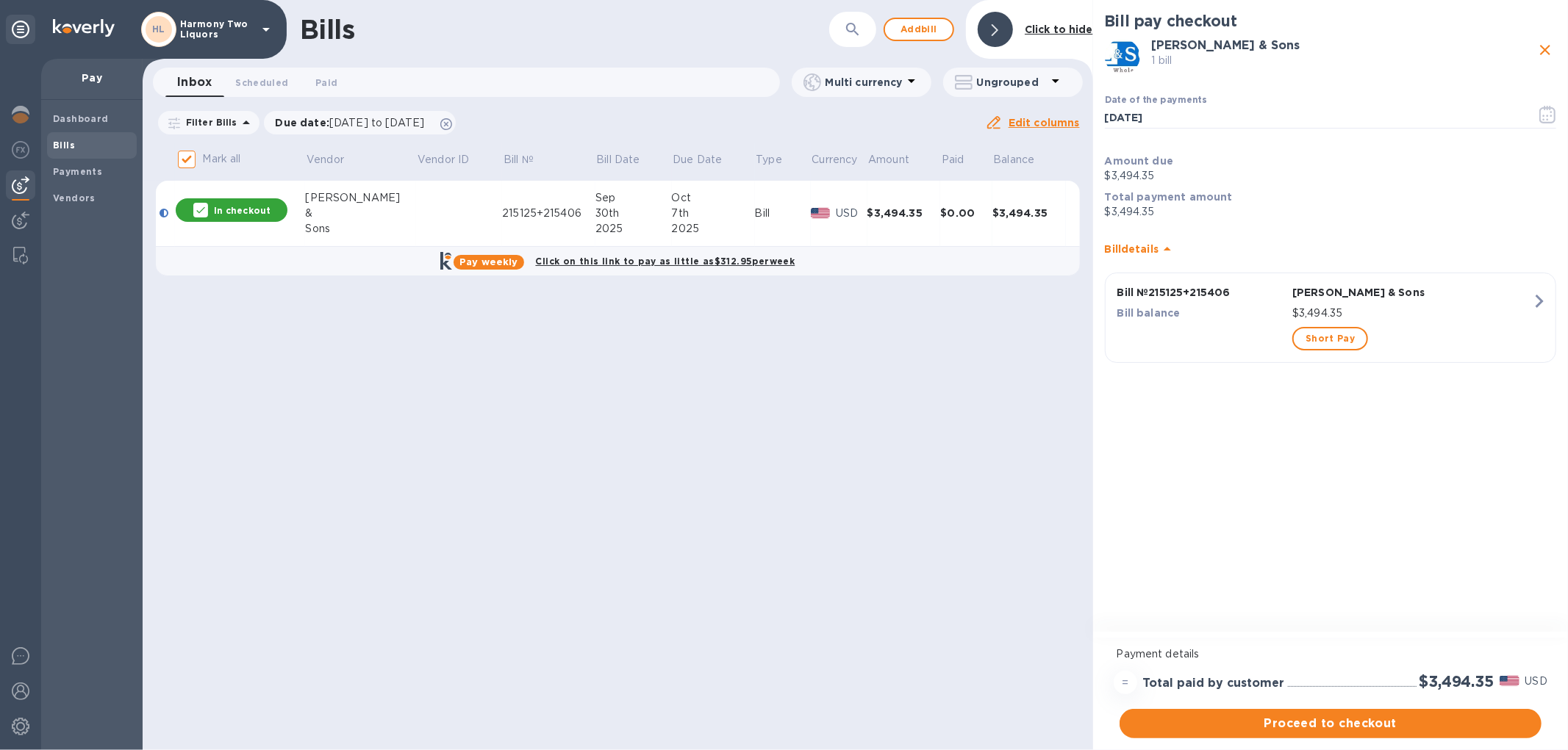
click at [69, 144] on b "Bills" at bounding box center [64, 145] width 22 height 11
click at [79, 143] on span "Bills" at bounding box center [92, 145] width 78 height 15
click at [81, 143] on span "Bills" at bounding box center [92, 145] width 78 height 15
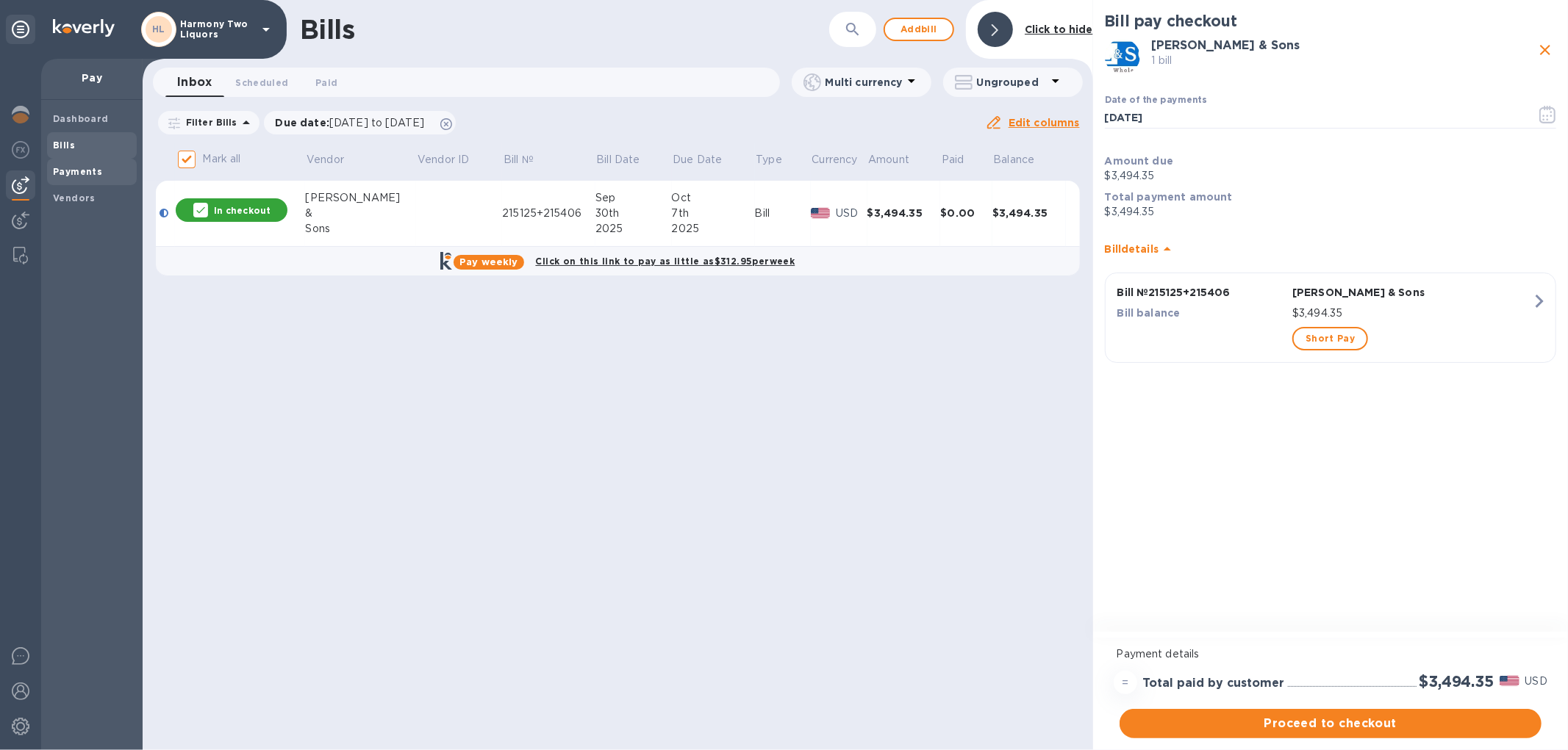
click at [103, 174] on span "Payments" at bounding box center [92, 171] width 78 height 15
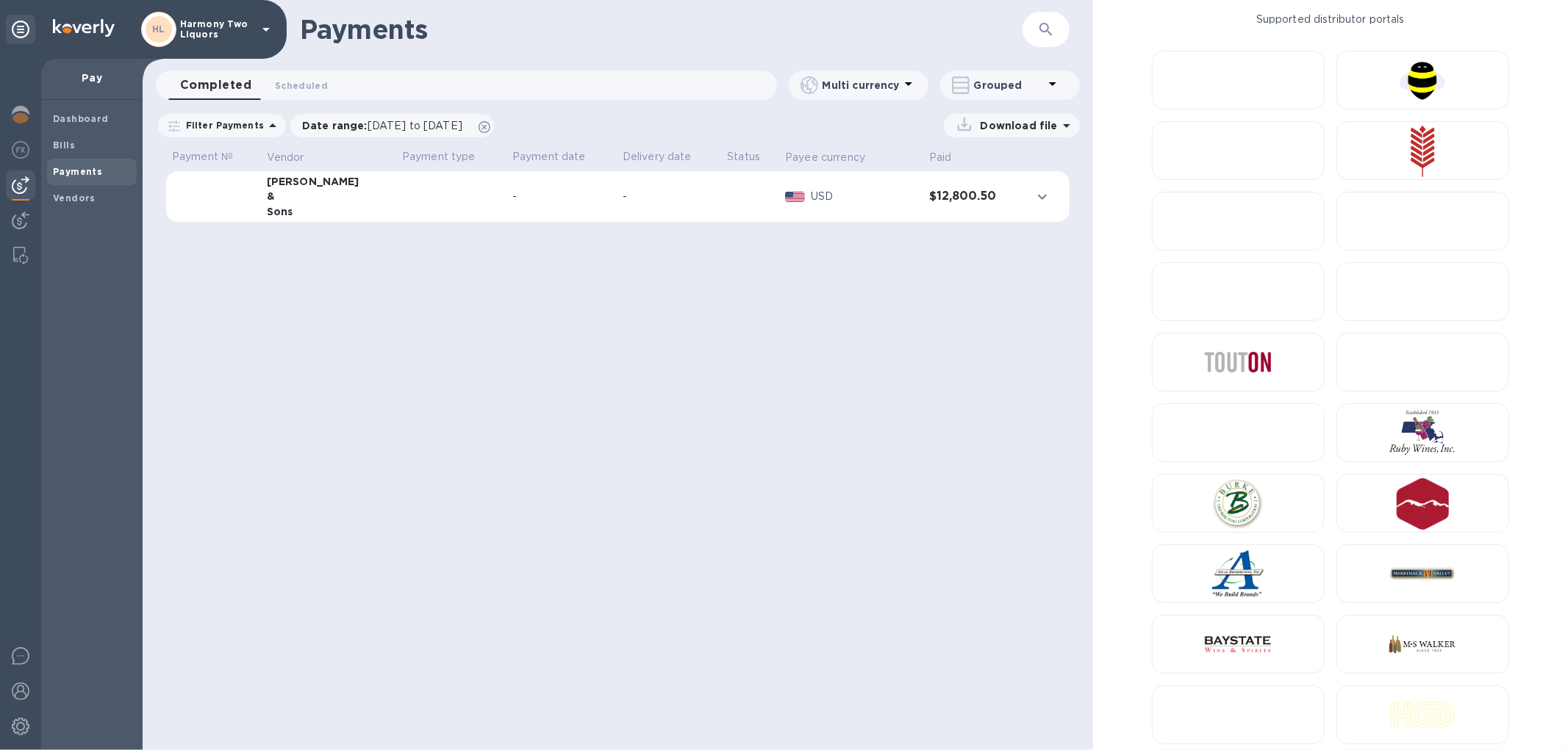
click at [552, 198] on div "-" at bounding box center [562, 197] width 99 height 16
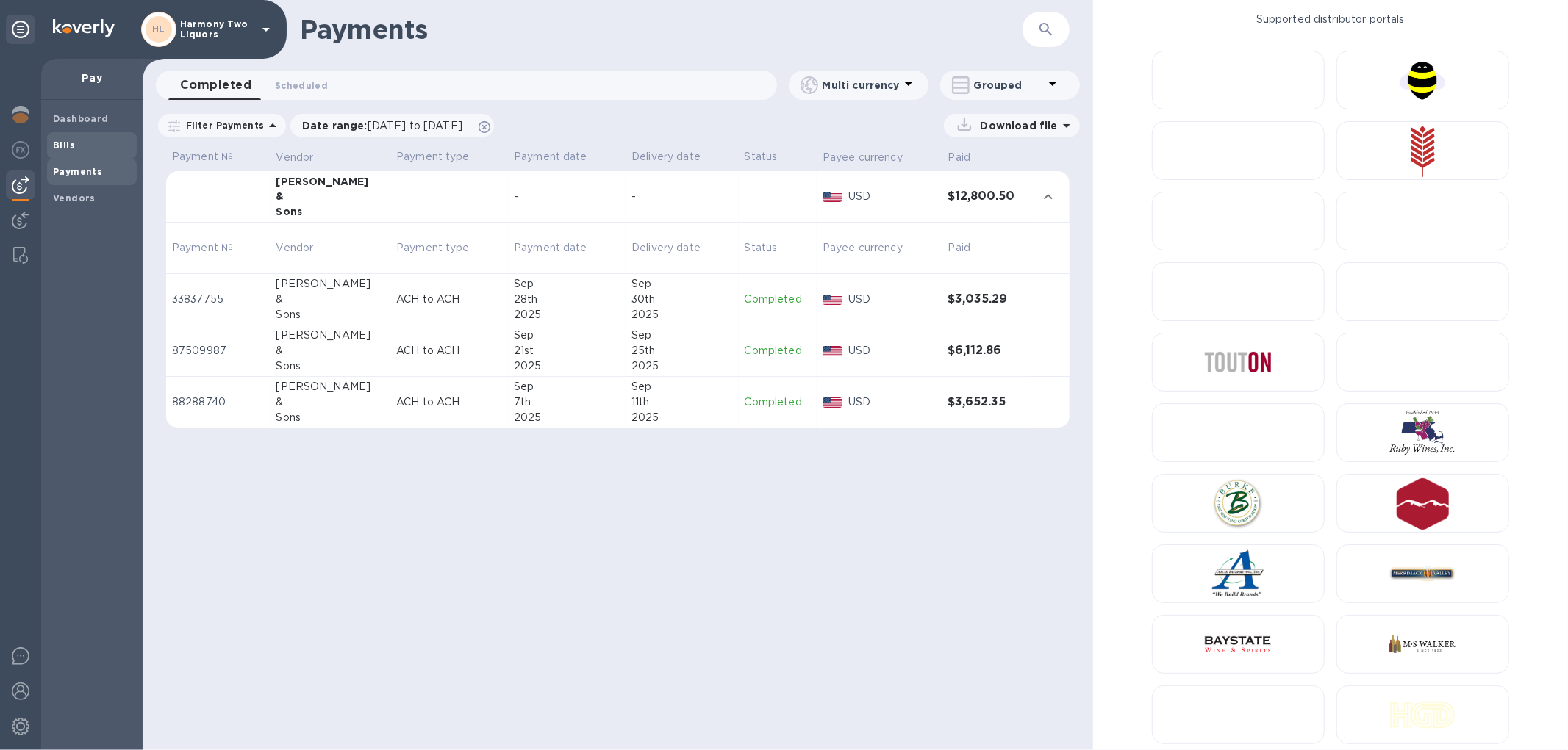
click at [85, 143] on span "Bills" at bounding box center [92, 145] width 78 height 15
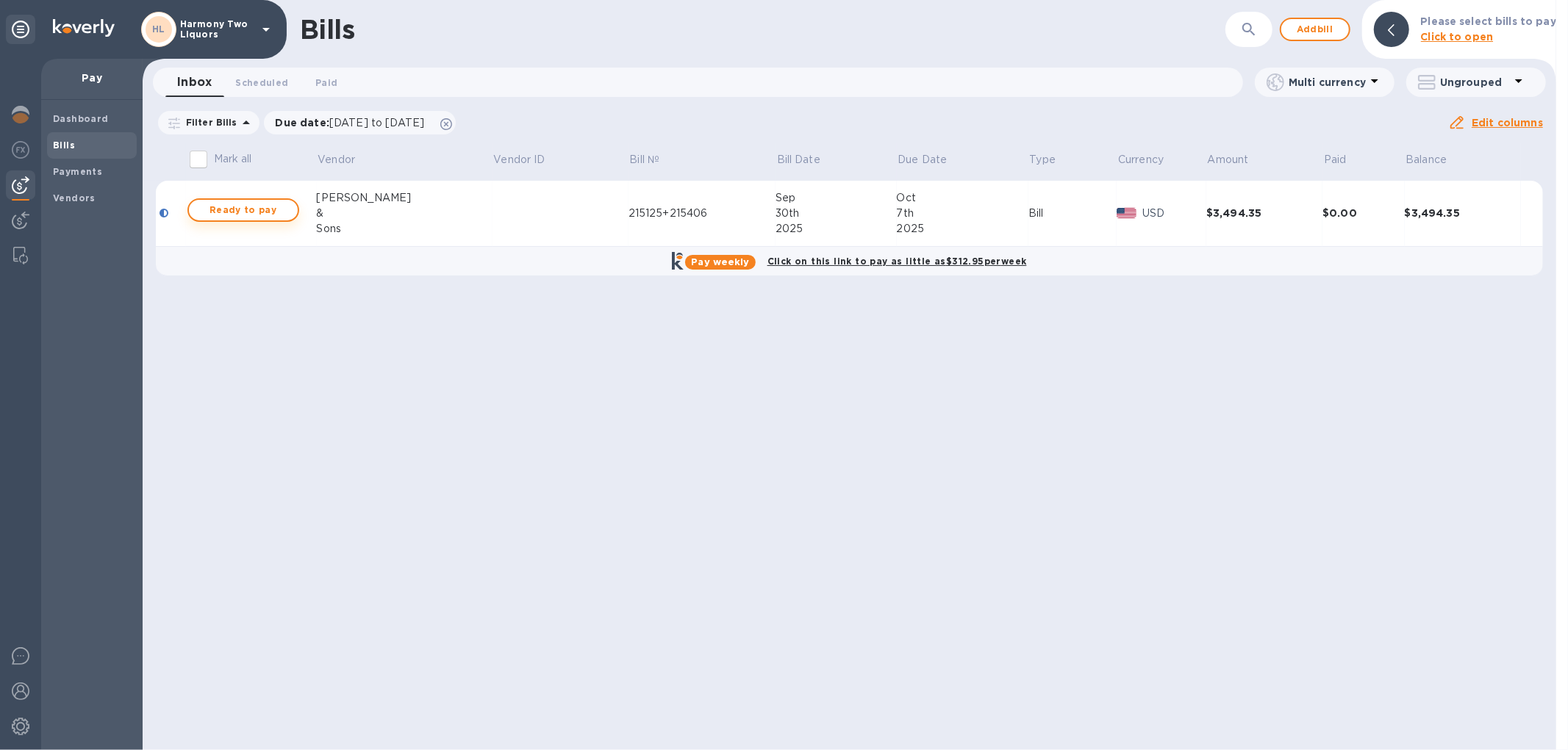
click at [270, 213] on span "Ready to pay" at bounding box center [243, 210] width 85 height 17
checkbox input "true"
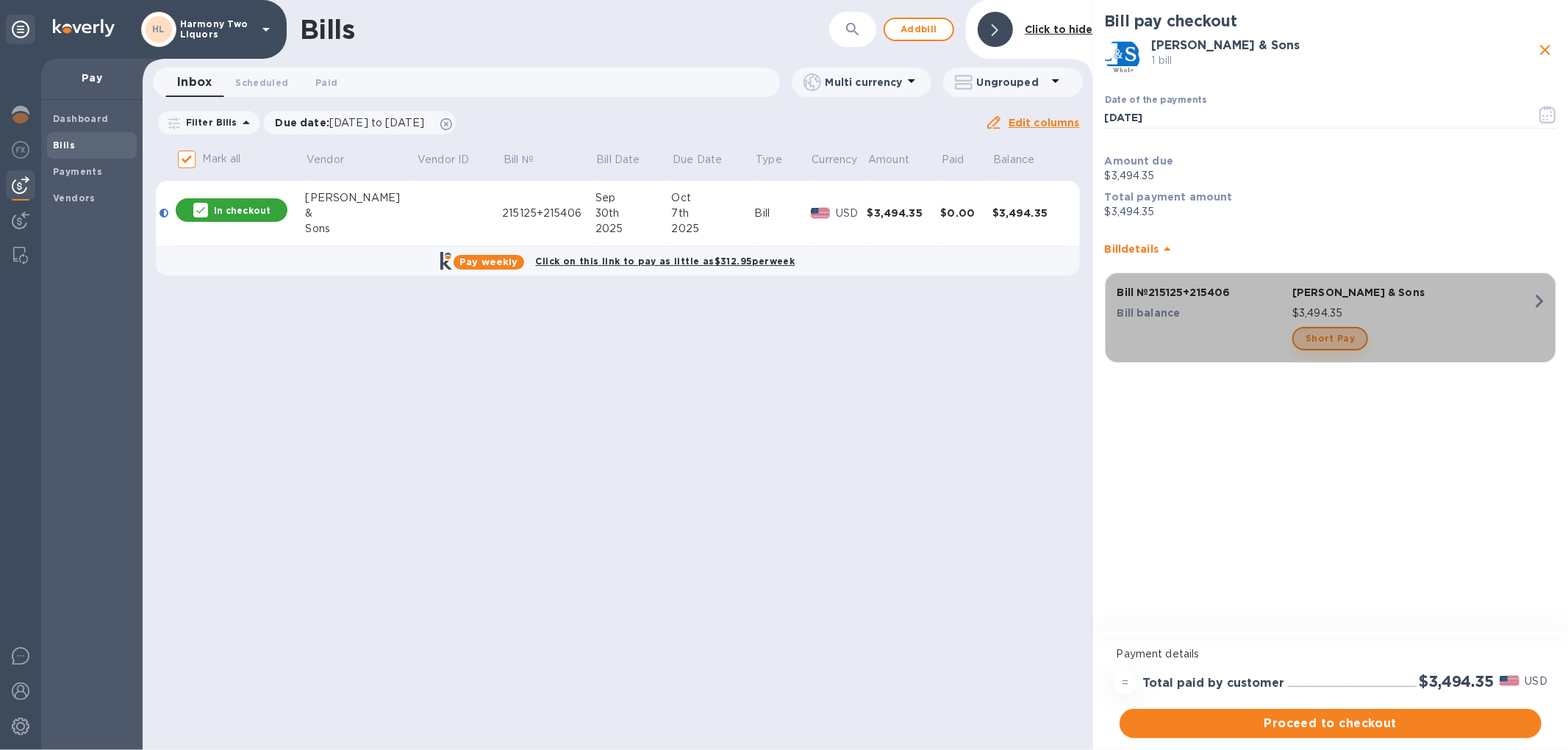
click at [1329, 340] on span "Short Pay" at bounding box center [1329, 339] width 49 height 17
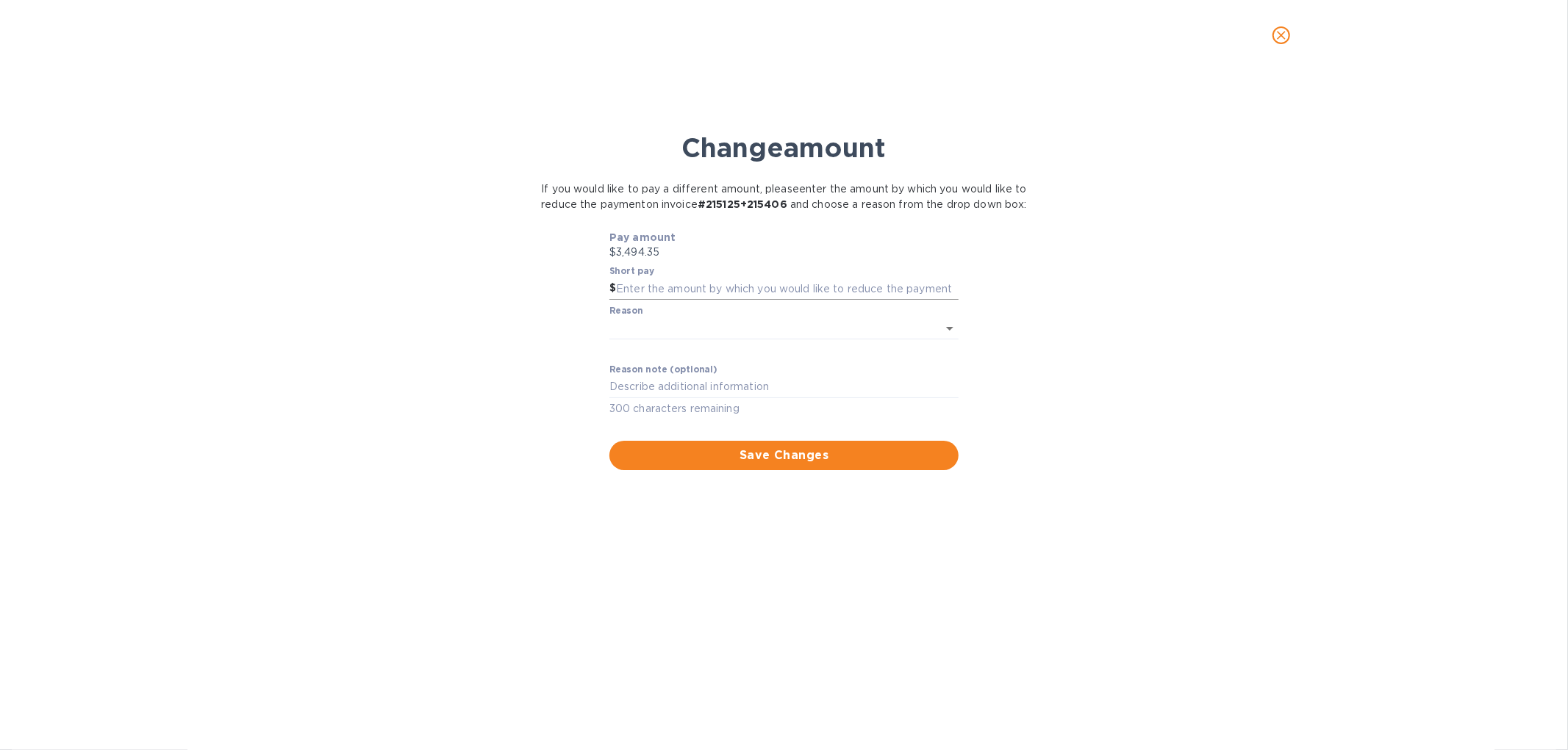
click at [708, 299] on input "text" at bounding box center [788, 289] width 343 height 22
drag, startPoint x: 677, startPoint y: 257, endPoint x: 582, endPoint y: 257, distance: 95.0
click at [582, 257] on div "Pay amount $3,494.35 Short pay $ Reason ​ ​ Reason note (optional) x 300 charac…" at bounding box center [784, 350] width 492 height 240
click at [723, 260] on p "$3,494.35" at bounding box center [784, 253] width 349 height 16
click at [1286, 39] on icon "close" at bounding box center [1280, 35] width 15 height 15
